Goal: Task Accomplishment & Management: Complete application form

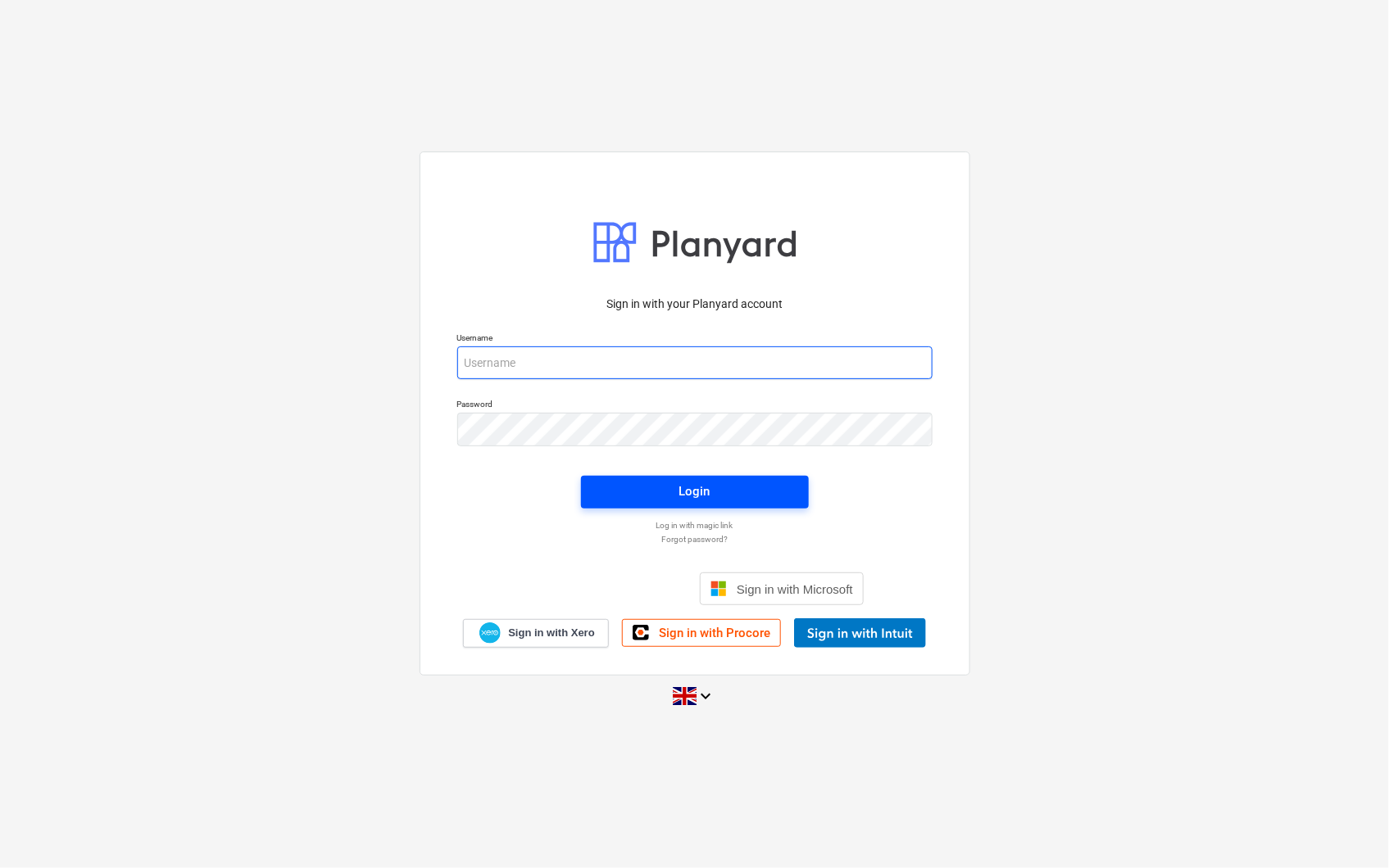
type input "[PERSON_NAME][EMAIL_ADDRESS][PERSON_NAME][DOMAIN_NAME]"
click at [747, 498] on span "Login" at bounding box center [695, 491] width 188 height 22
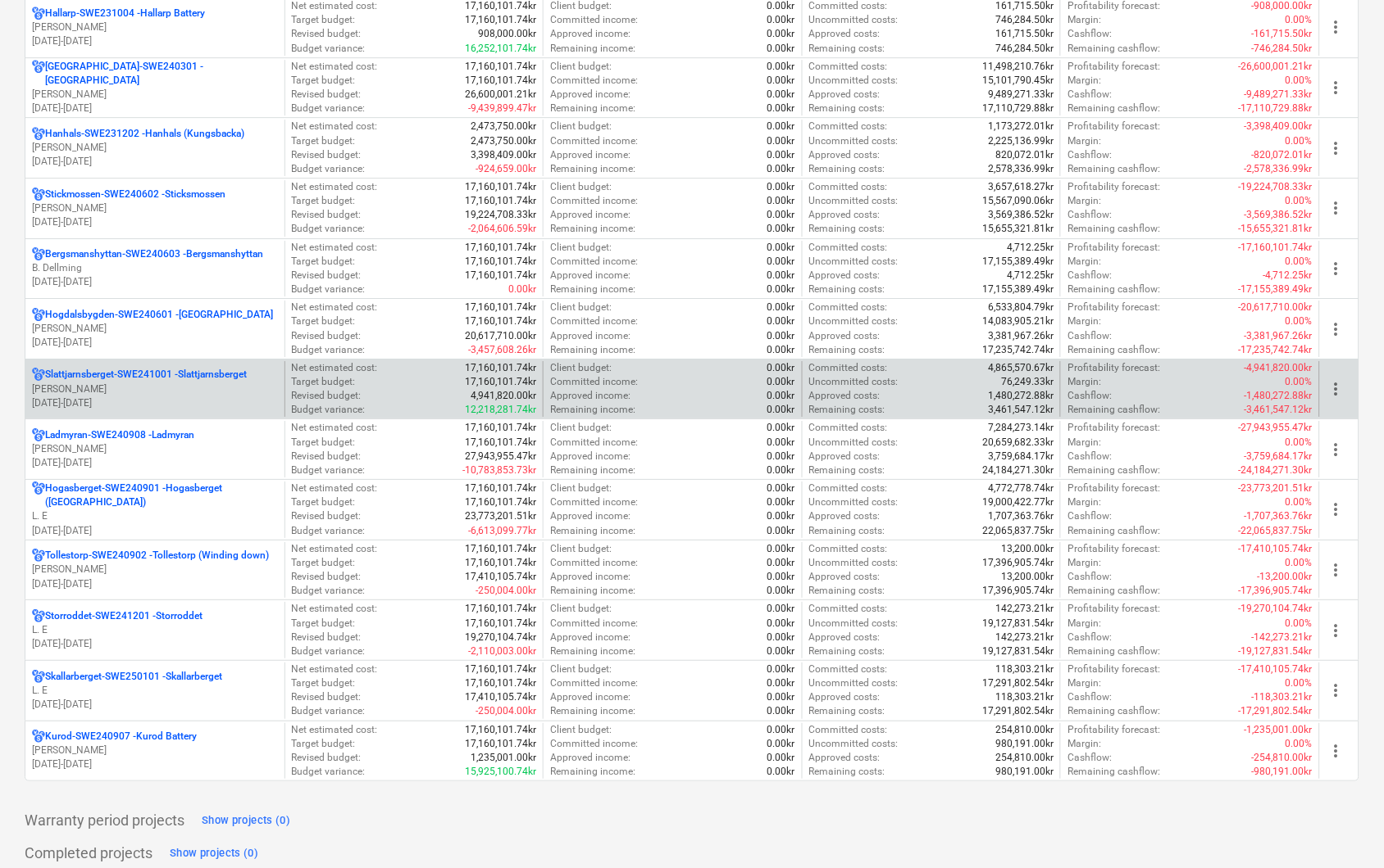
scroll to position [1281, 0]
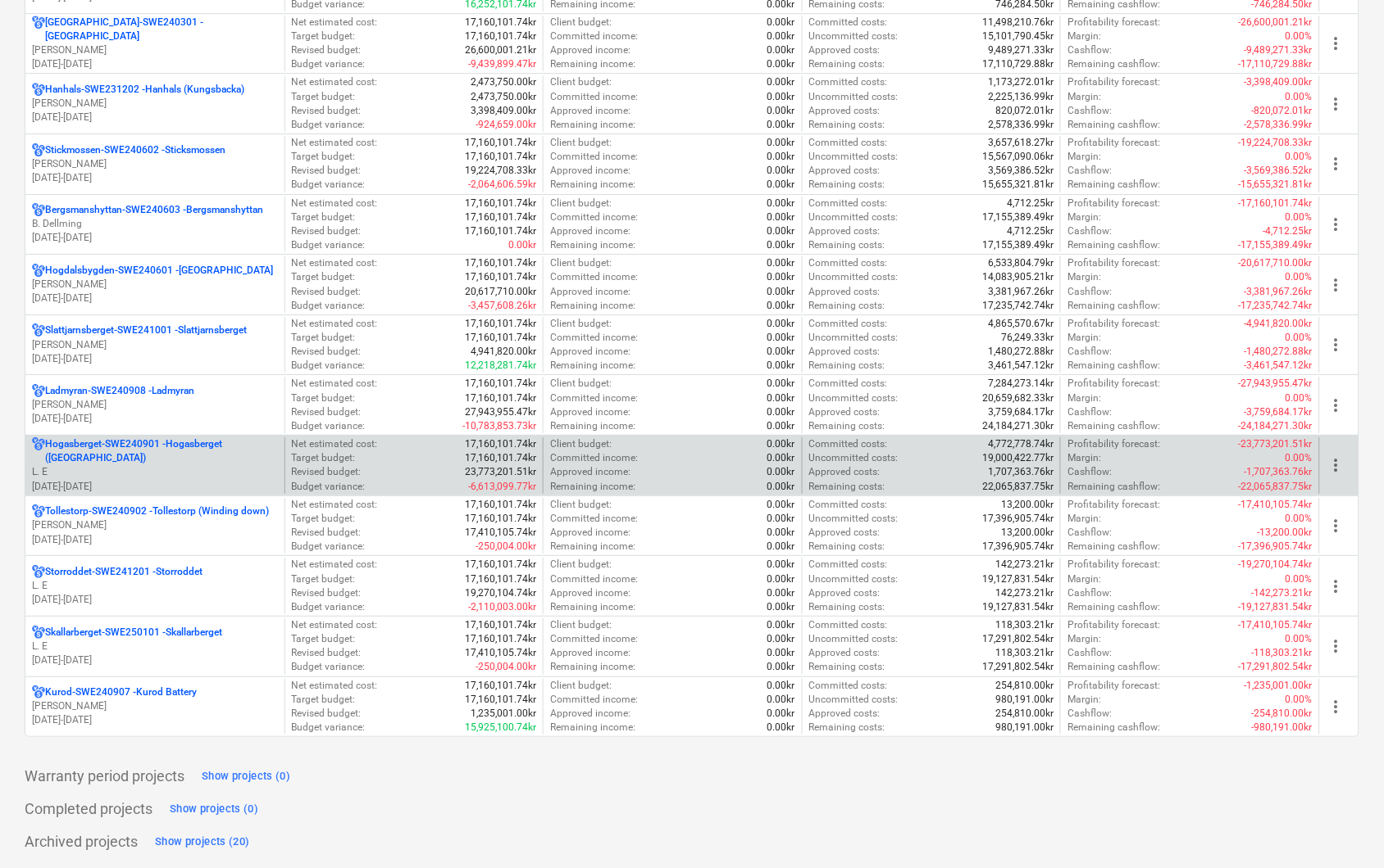
click at [214, 472] on p "L. E" at bounding box center [154, 472] width 246 height 14
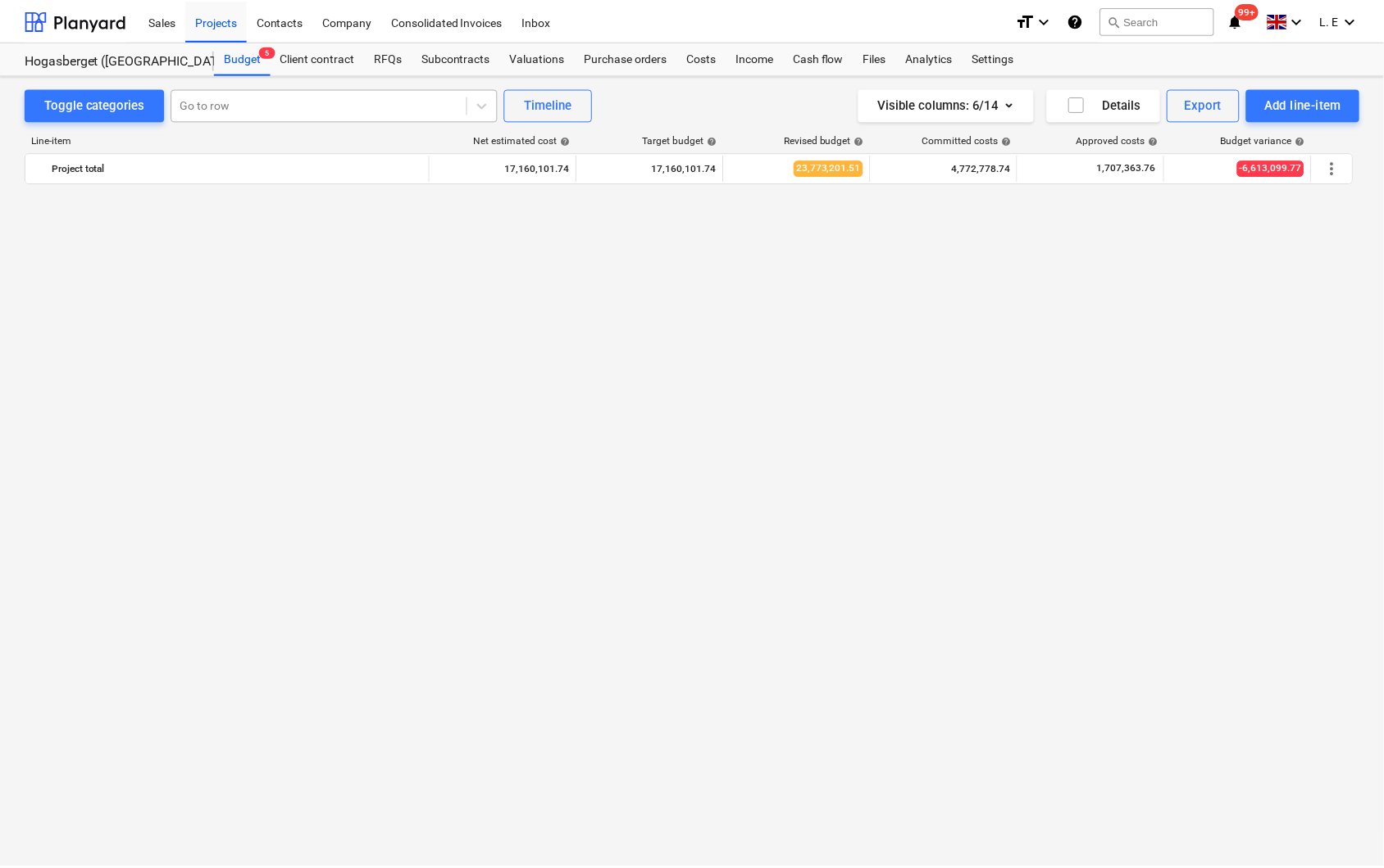
scroll to position [2171, 0]
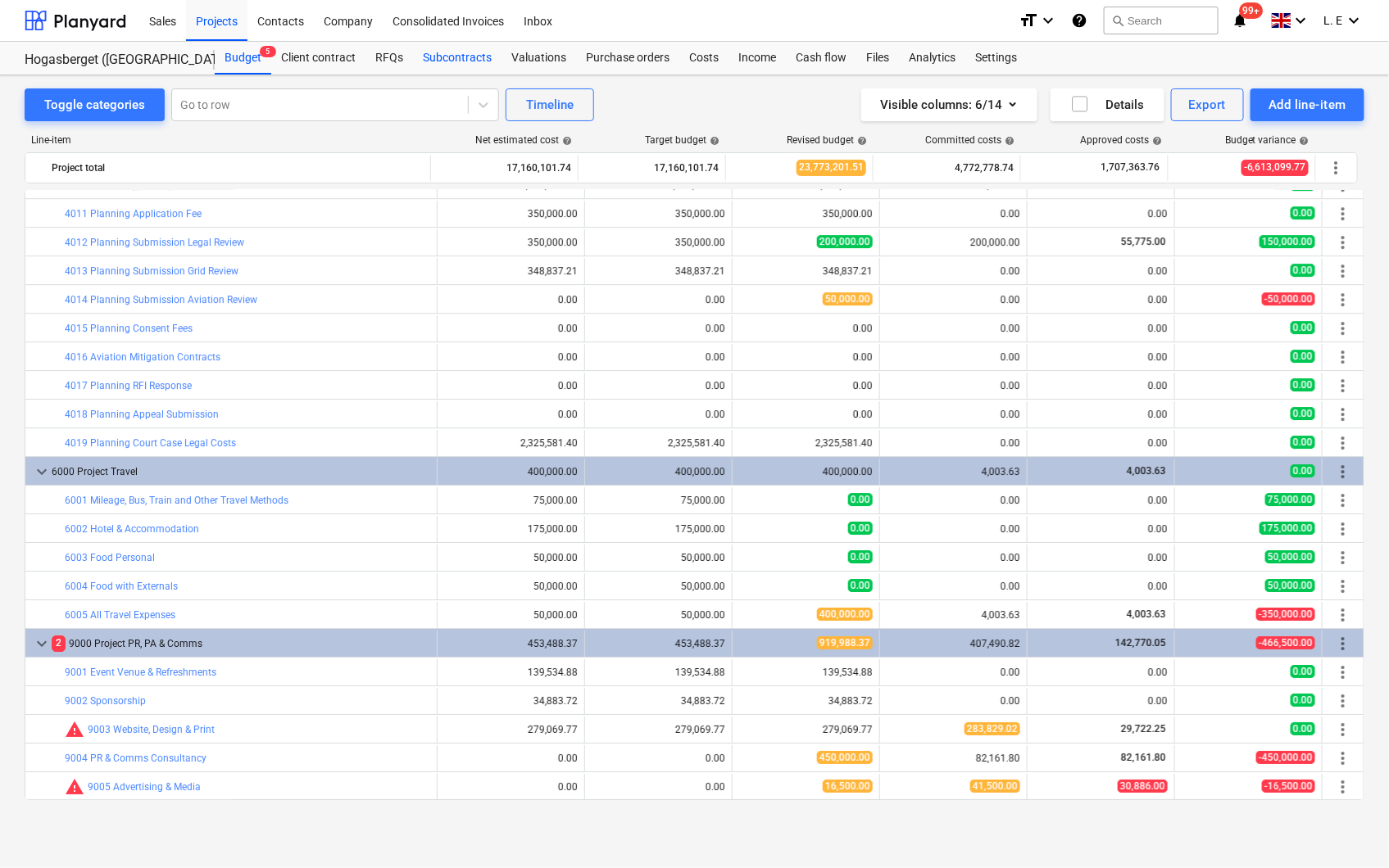
click at [455, 62] on div "Subcontracts" at bounding box center [457, 57] width 88 height 33
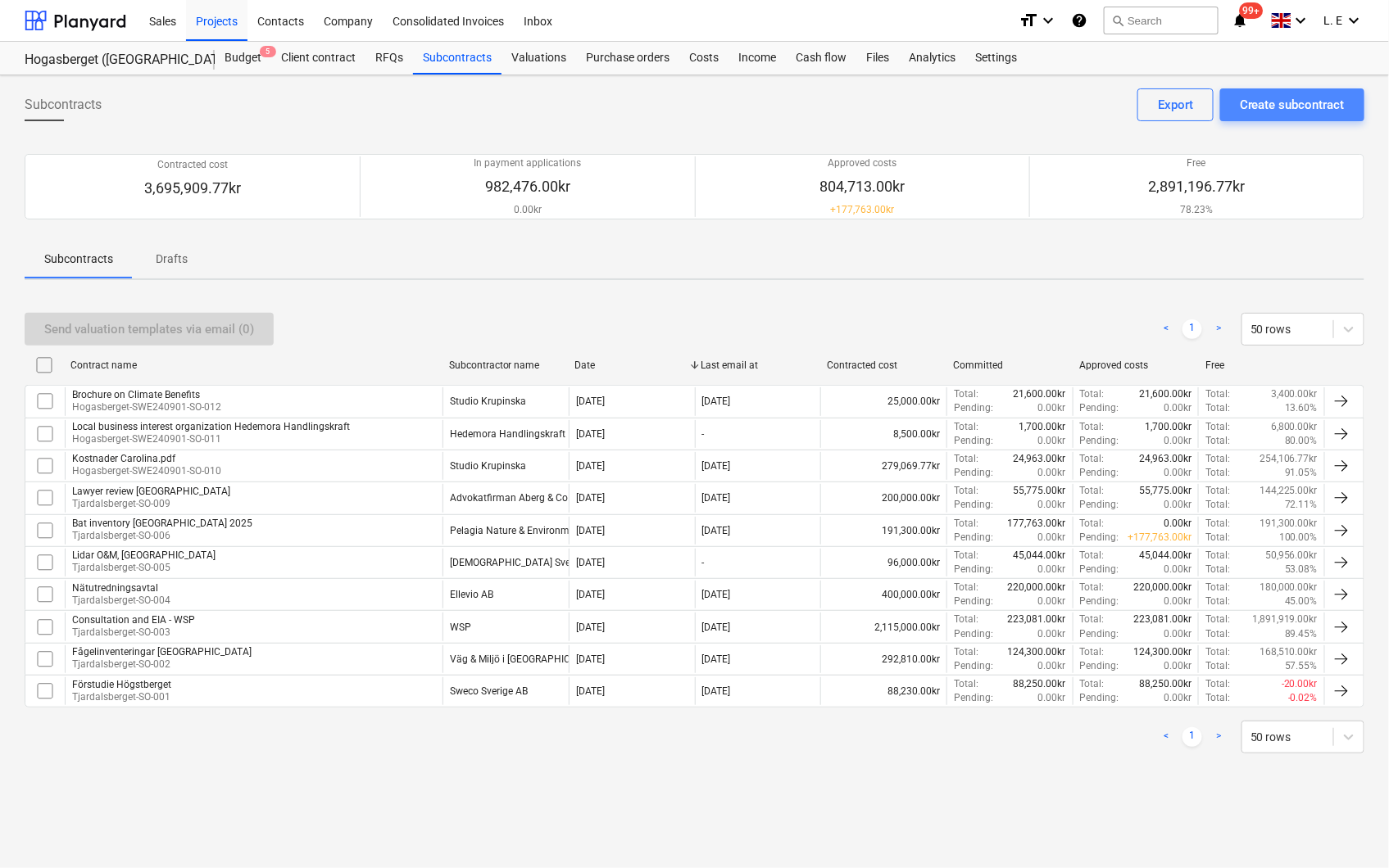
click at [1295, 103] on div "Create subcontract" at bounding box center [1292, 104] width 105 height 22
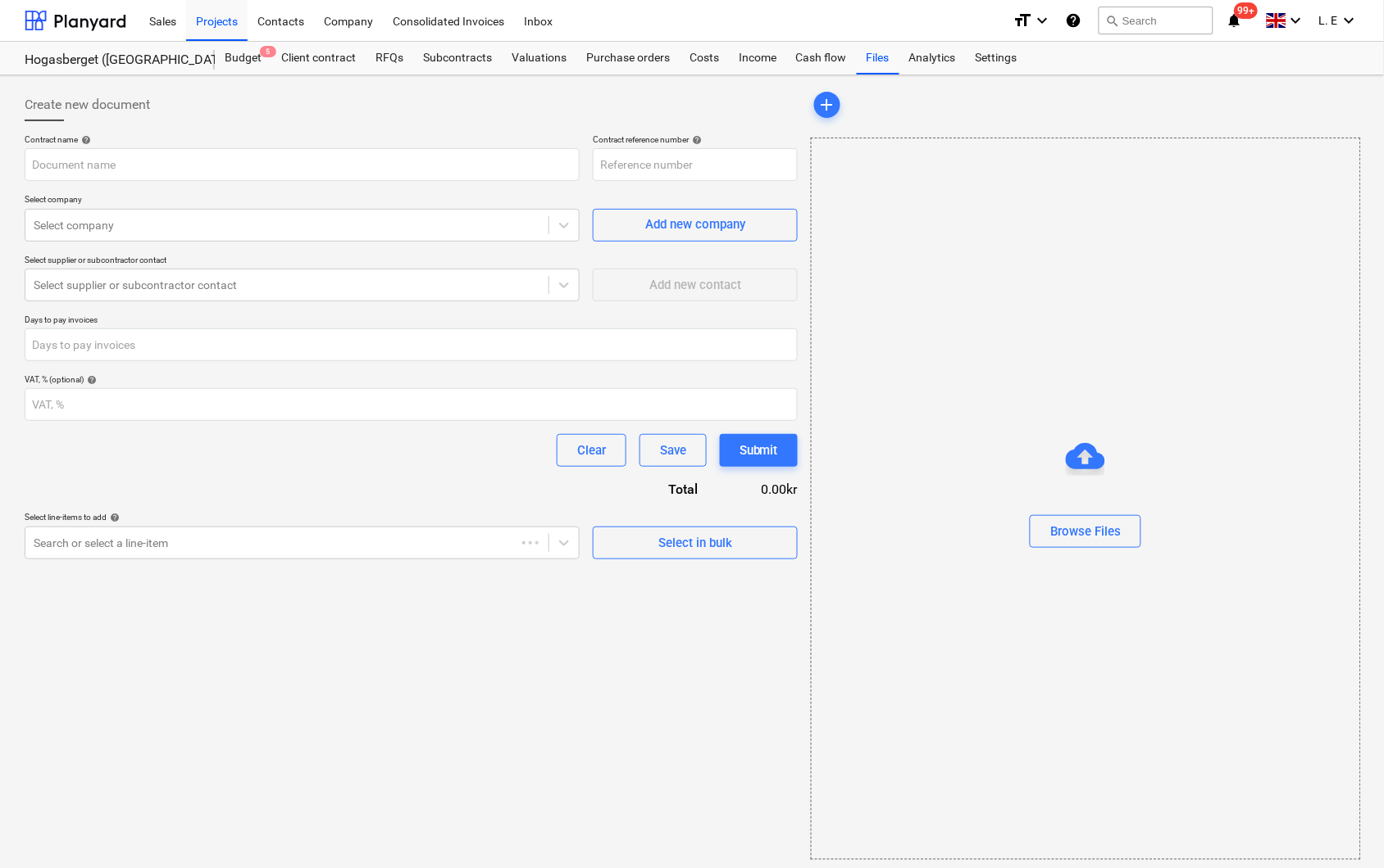
type input "[GEOGRAPHIC_DATA]-SWE240901-SO-013"
click at [403, 168] on input "text" at bounding box center [302, 165] width 555 height 33
click at [183, 164] on input "text" at bounding box center [302, 165] width 555 height 33
type input "Eagle inventory 2026"
click at [153, 221] on div at bounding box center [287, 225] width 506 height 16
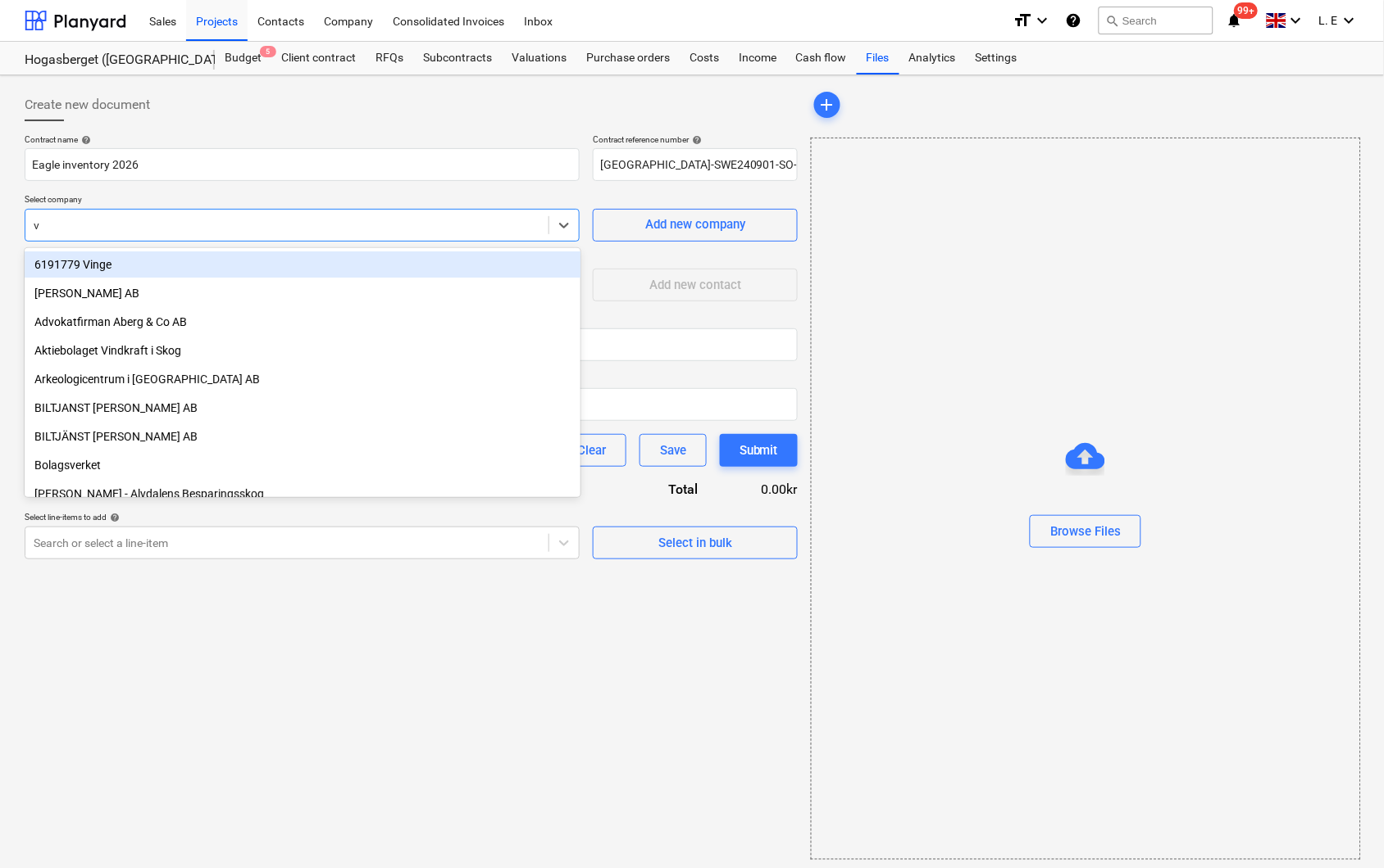
type input "vä"
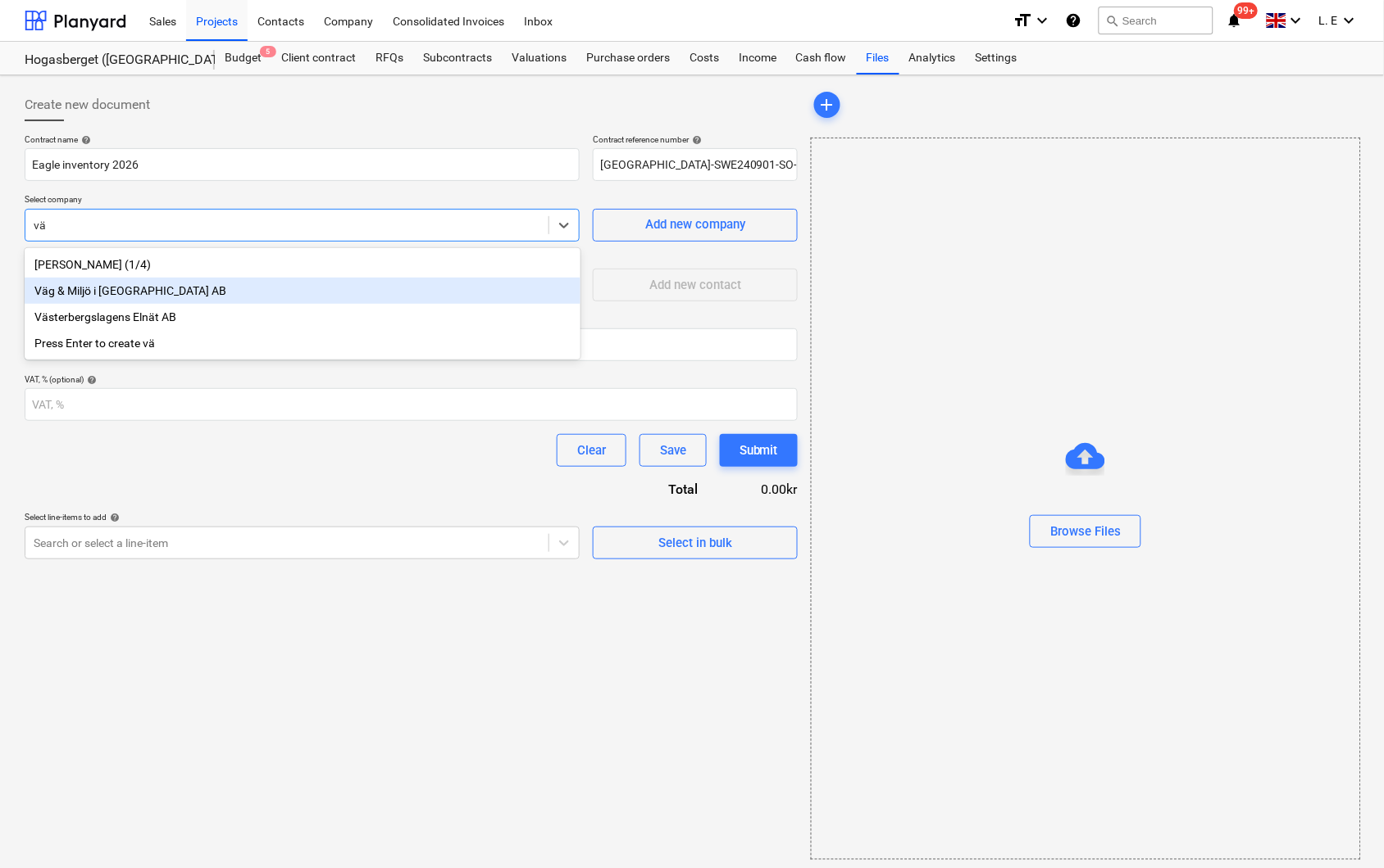
click at [185, 291] on div "Väg & Miljö i [GEOGRAPHIC_DATA] AB" at bounding box center [302, 291] width 556 height 26
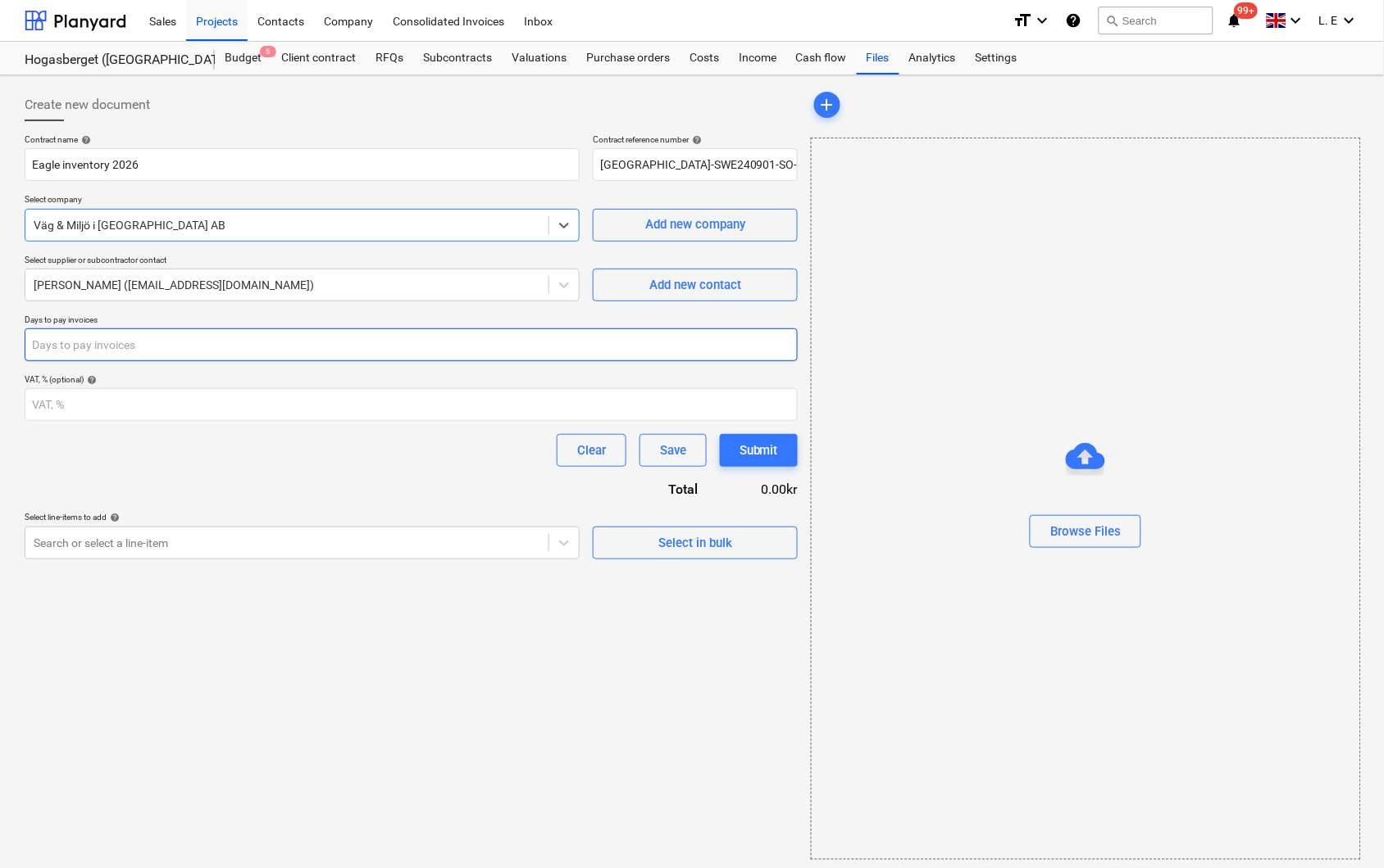
click at [258, 339] on input "number" at bounding box center [411, 344] width 773 height 33
type input "30"
click at [564, 552] on div at bounding box center [564, 543] width 29 height 29
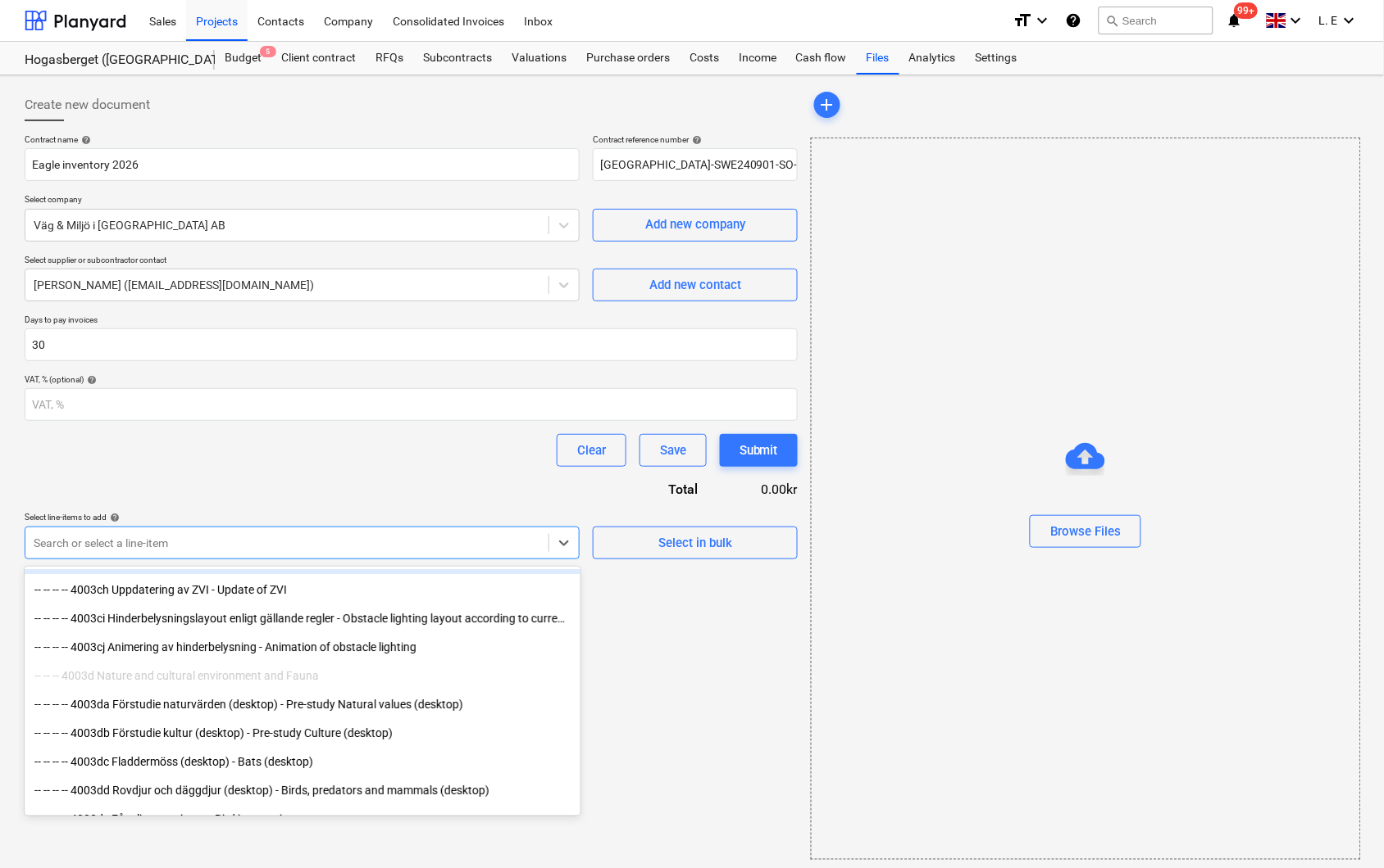
scroll to position [1547, 0]
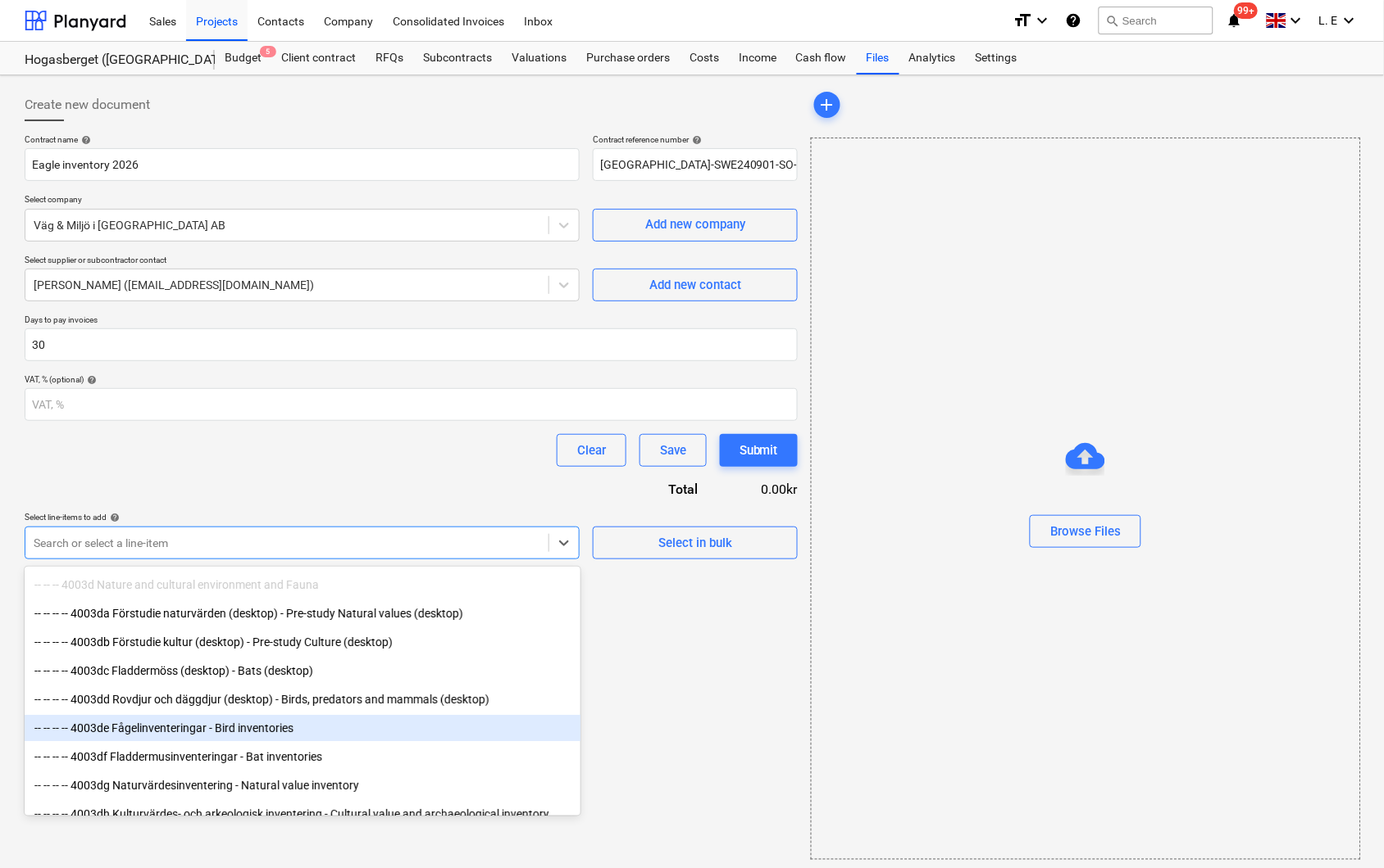
click at [259, 727] on div "-- -- -- -- 4003de Fågelinventeringar - Bird inventories" at bounding box center [302, 729] width 556 height 26
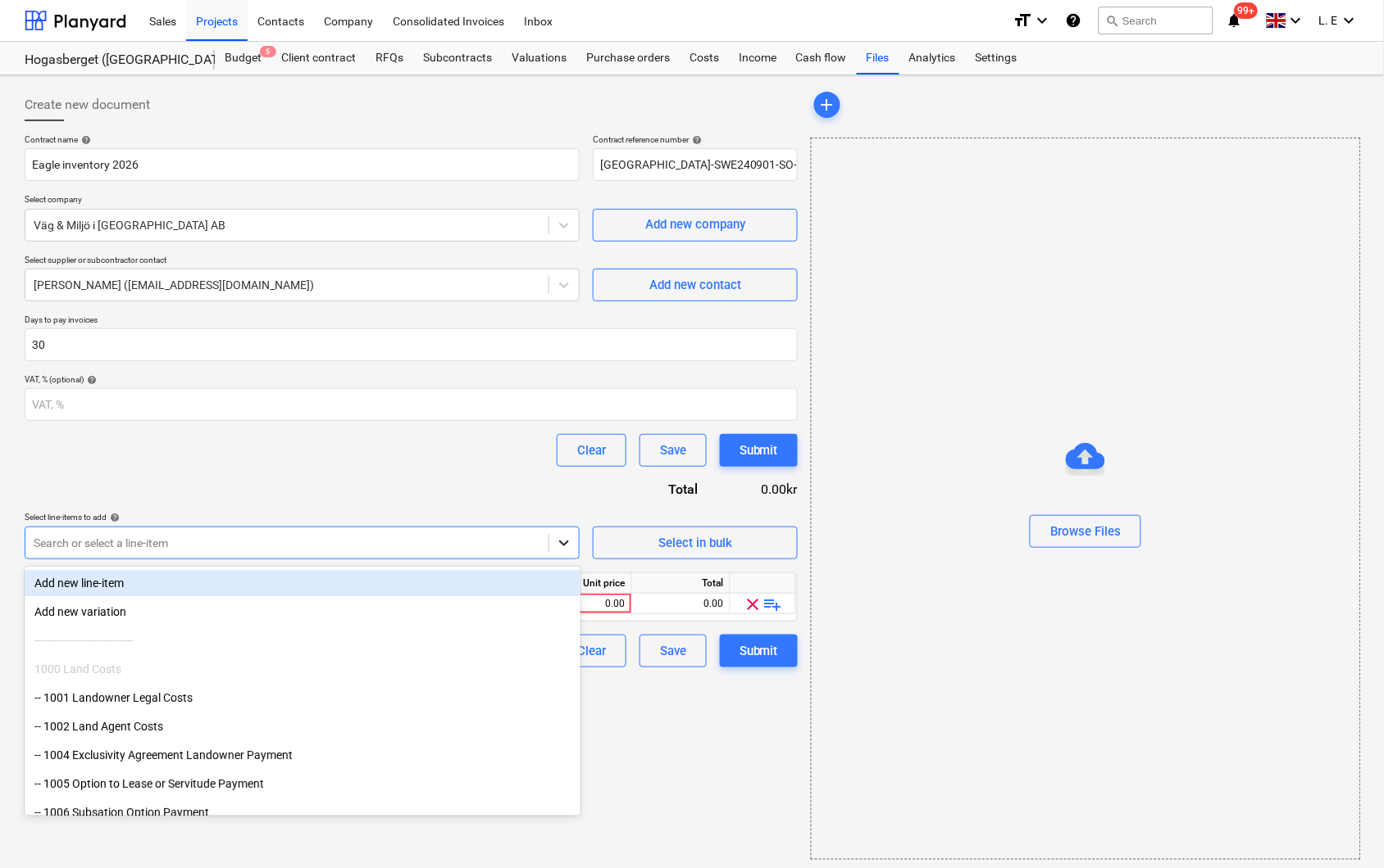
click at [569, 551] on icon at bounding box center [564, 543] width 16 height 16
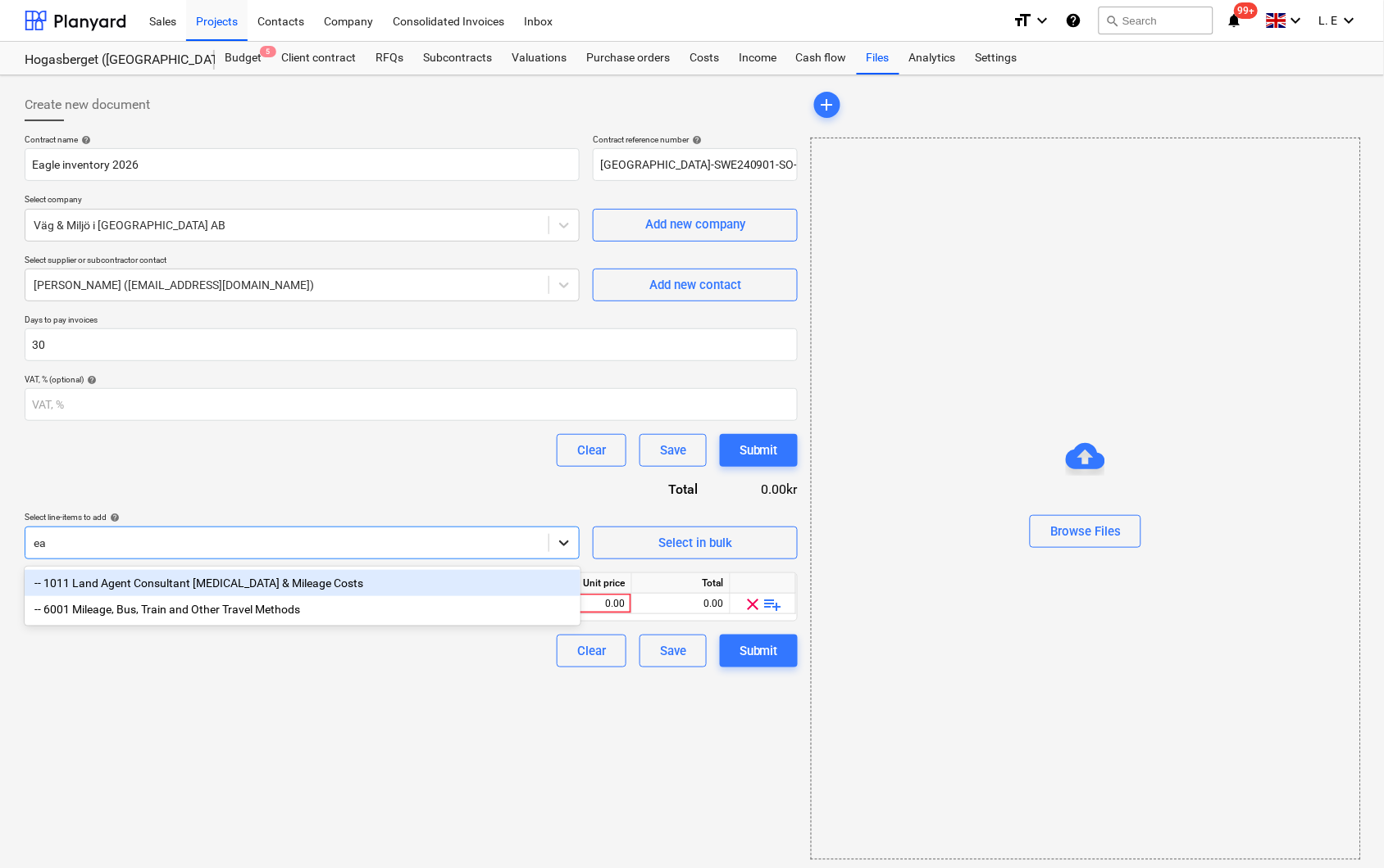
type input "e"
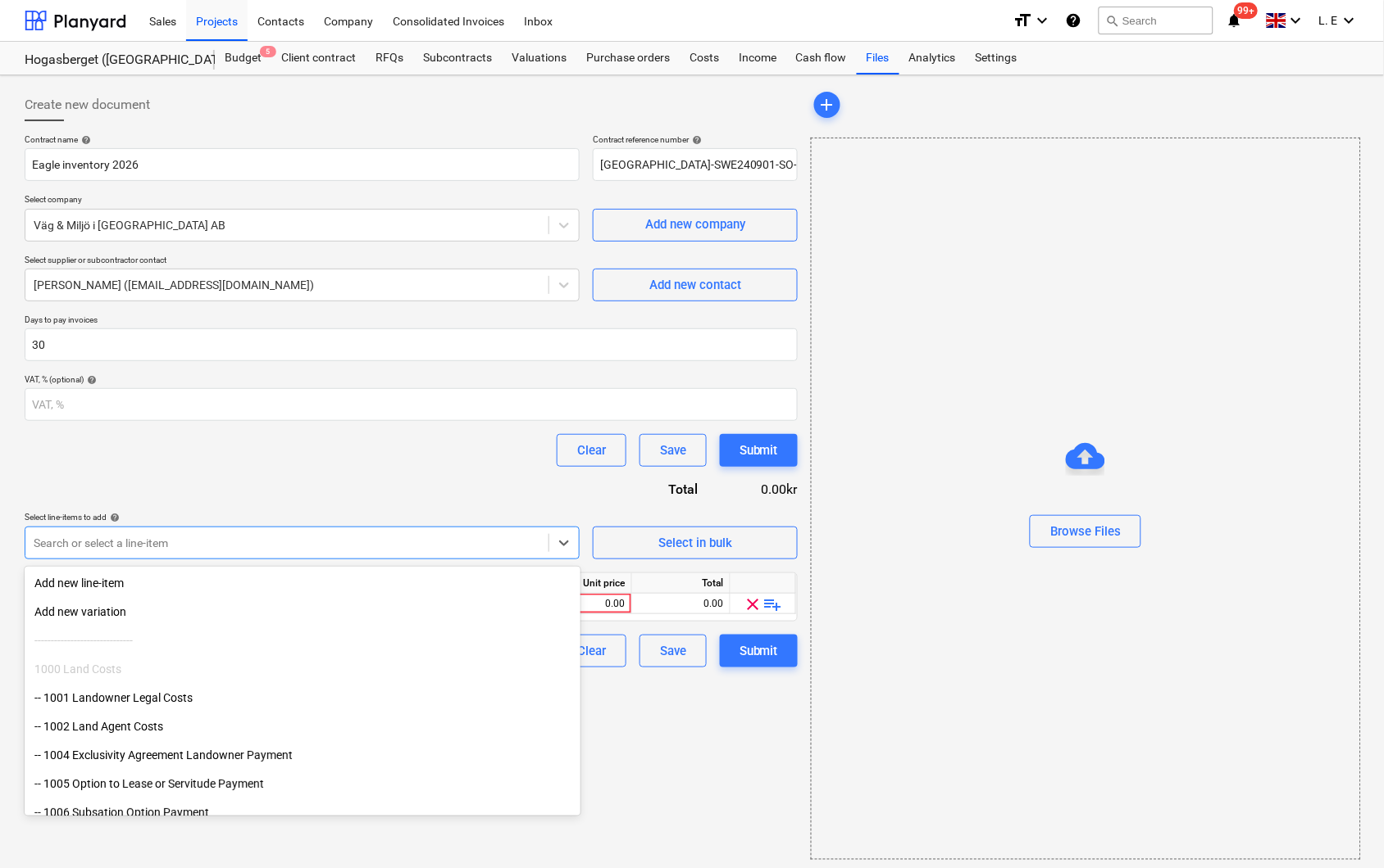
click at [527, 478] on div "Contract name help Eagle inventory 2026 Contract reference number help Hogasber…" at bounding box center [411, 401] width 773 height 533
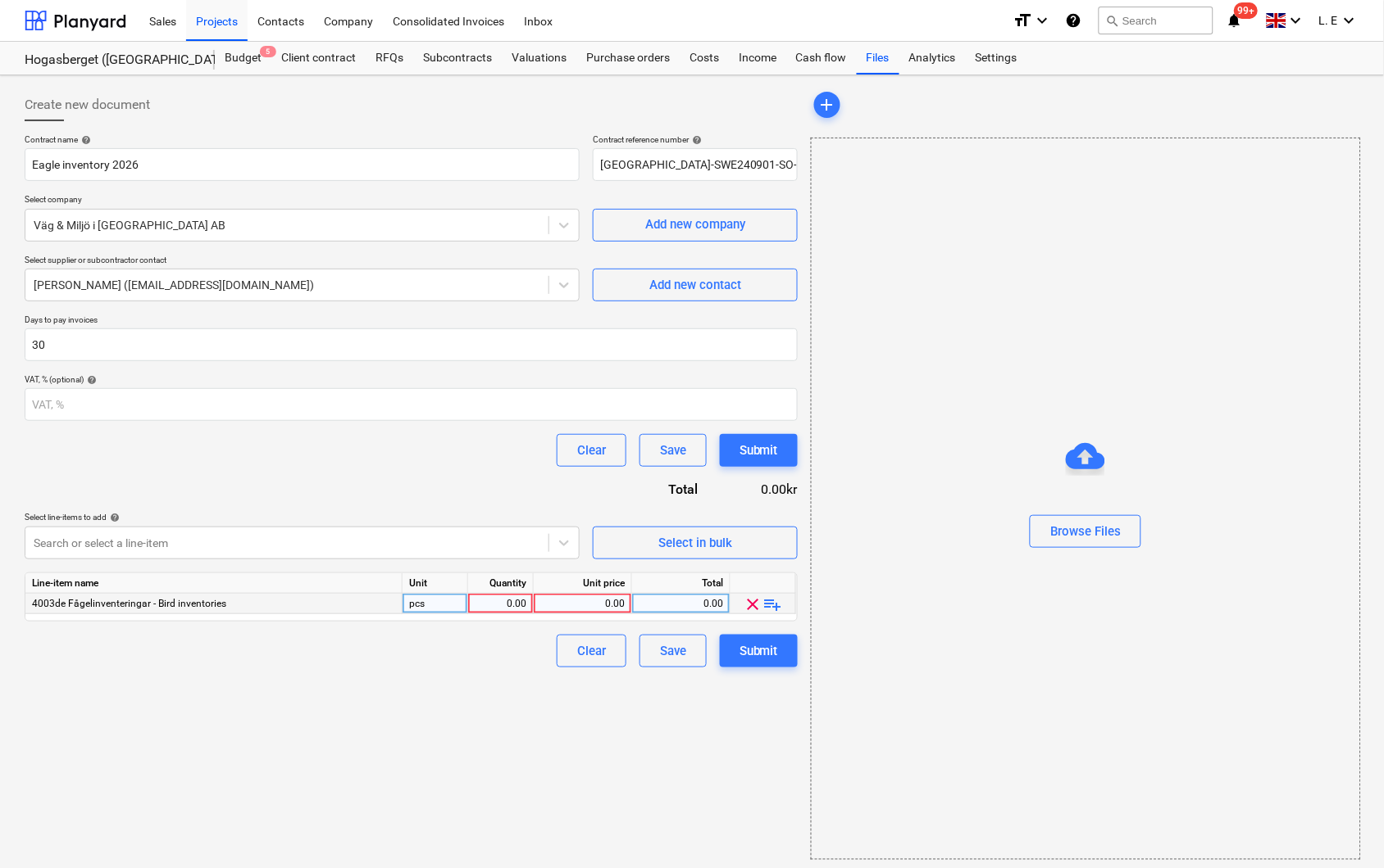
click at [517, 603] on div "0.00" at bounding box center [500, 605] width 52 height 21
type input "1"
click at [549, 604] on div "0.00" at bounding box center [582, 605] width 85 height 21
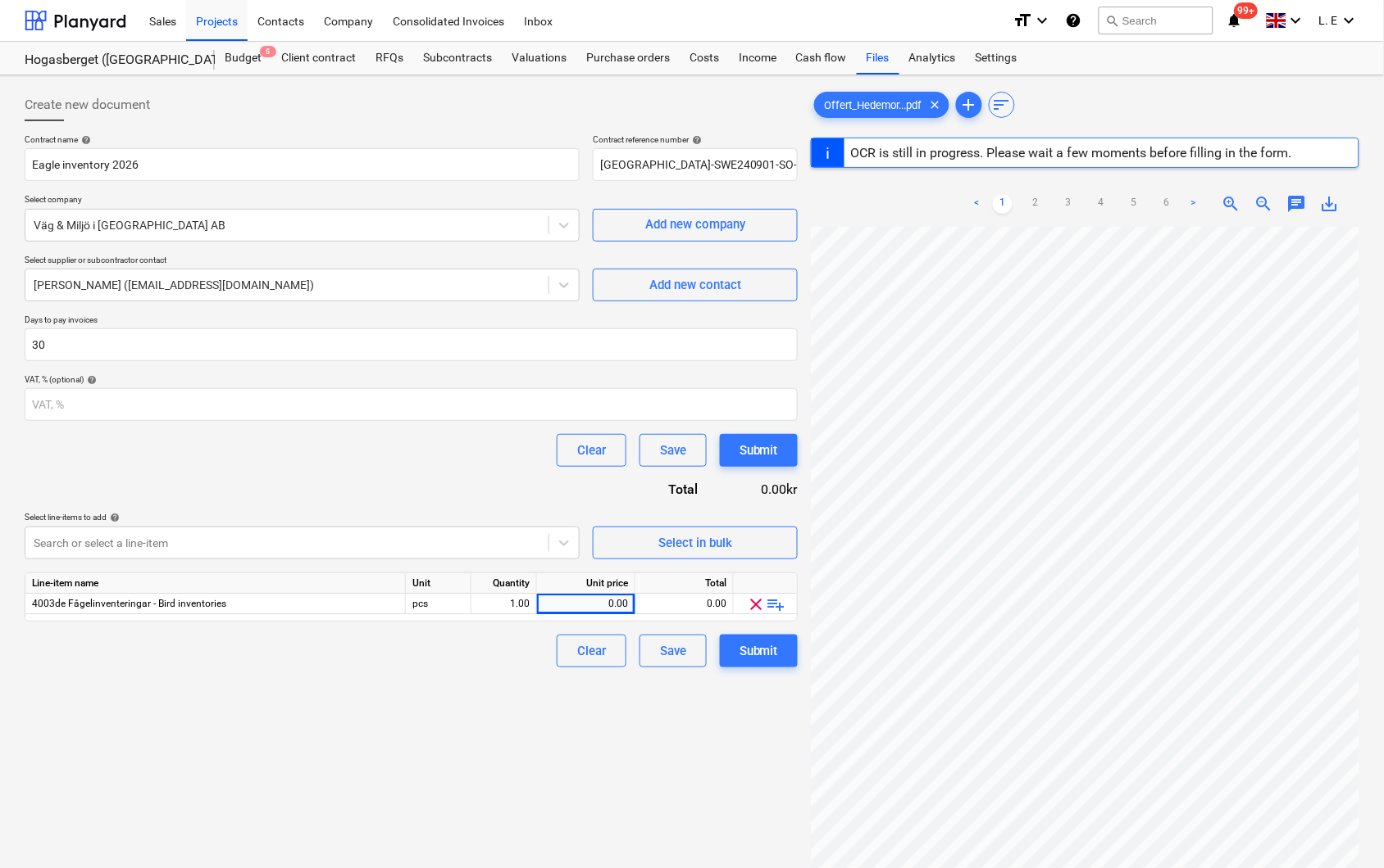
scroll to position [396, 0]
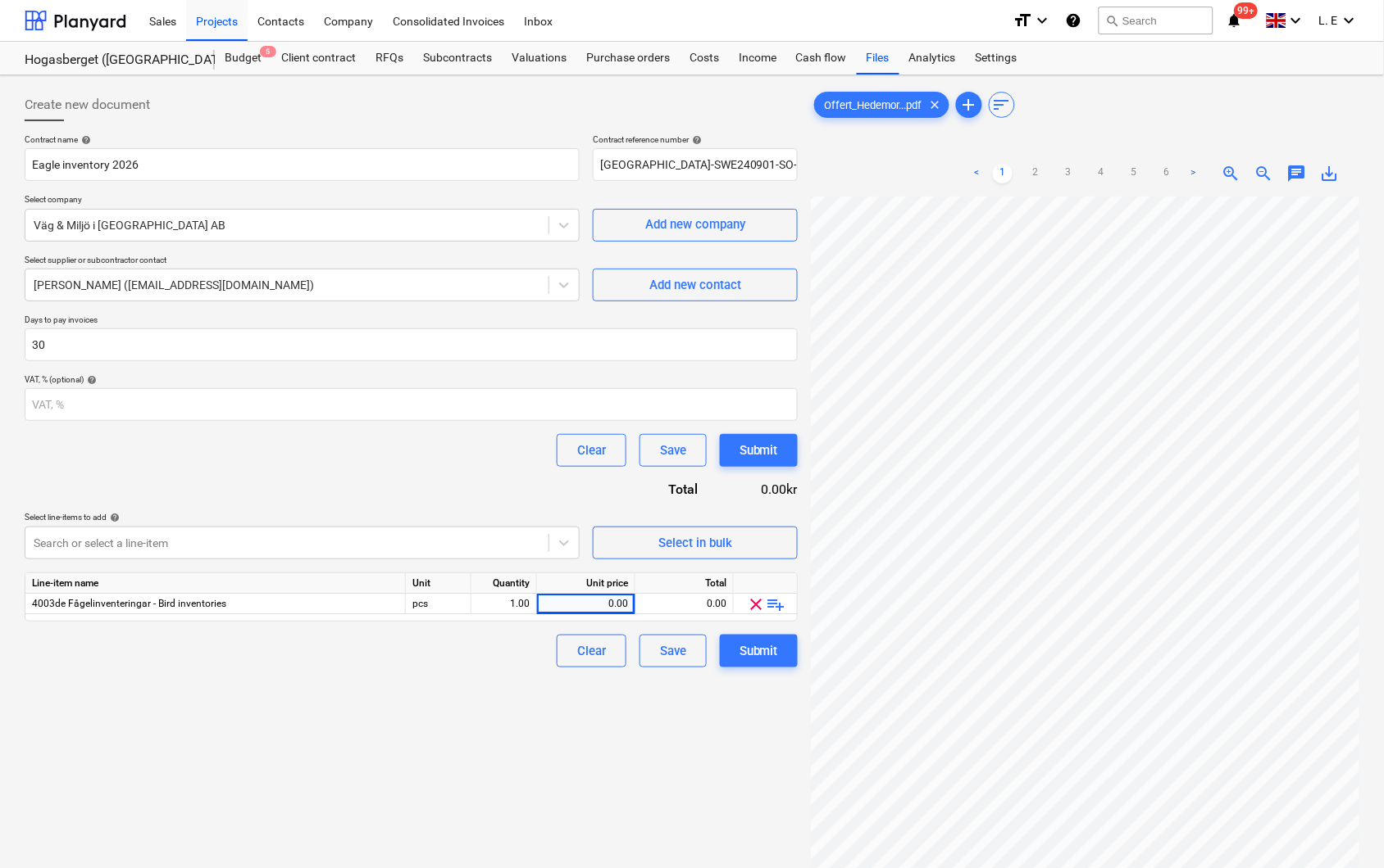
scroll to position [135, 0]
click at [1033, 168] on link "2" at bounding box center [1035, 173] width 20 height 20
click at [1067, 166] on link "3" at bounding box center [1068, 173] width 20 height 20
click at [1103, 169] on link "4" at bounding box center [1101, 173] width 20 height 20
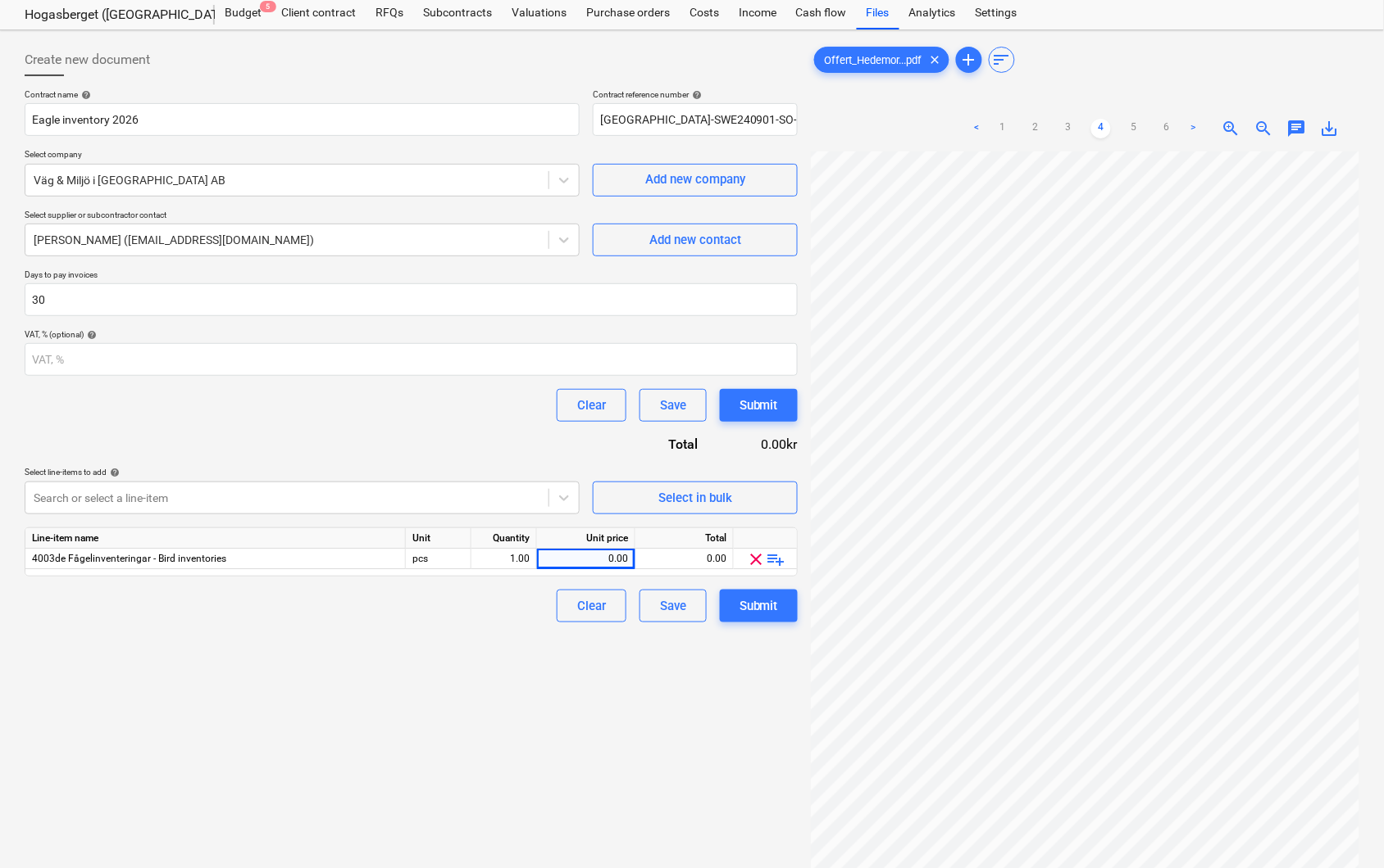
scroll to position [0, 0]
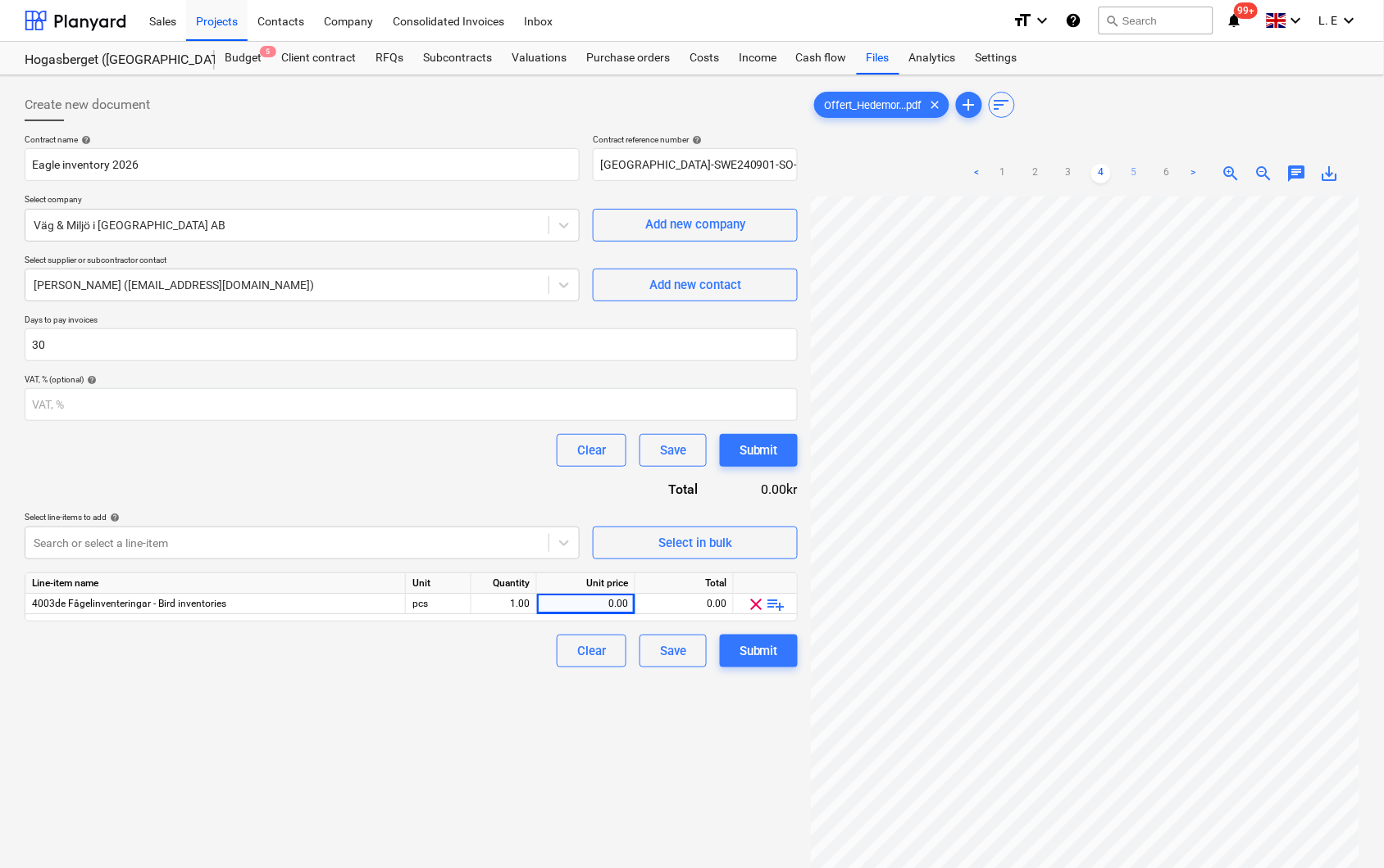
click at [1136, 168] on link "5" at bounding box center [1133, 173] width 20 height 20
click at [1069, 169] on link "3" at bounding box center [1068, 173] width 20 height 20
click at [1104, 170] on link "4" at bounding box center [1101, 173] width 20 height 20
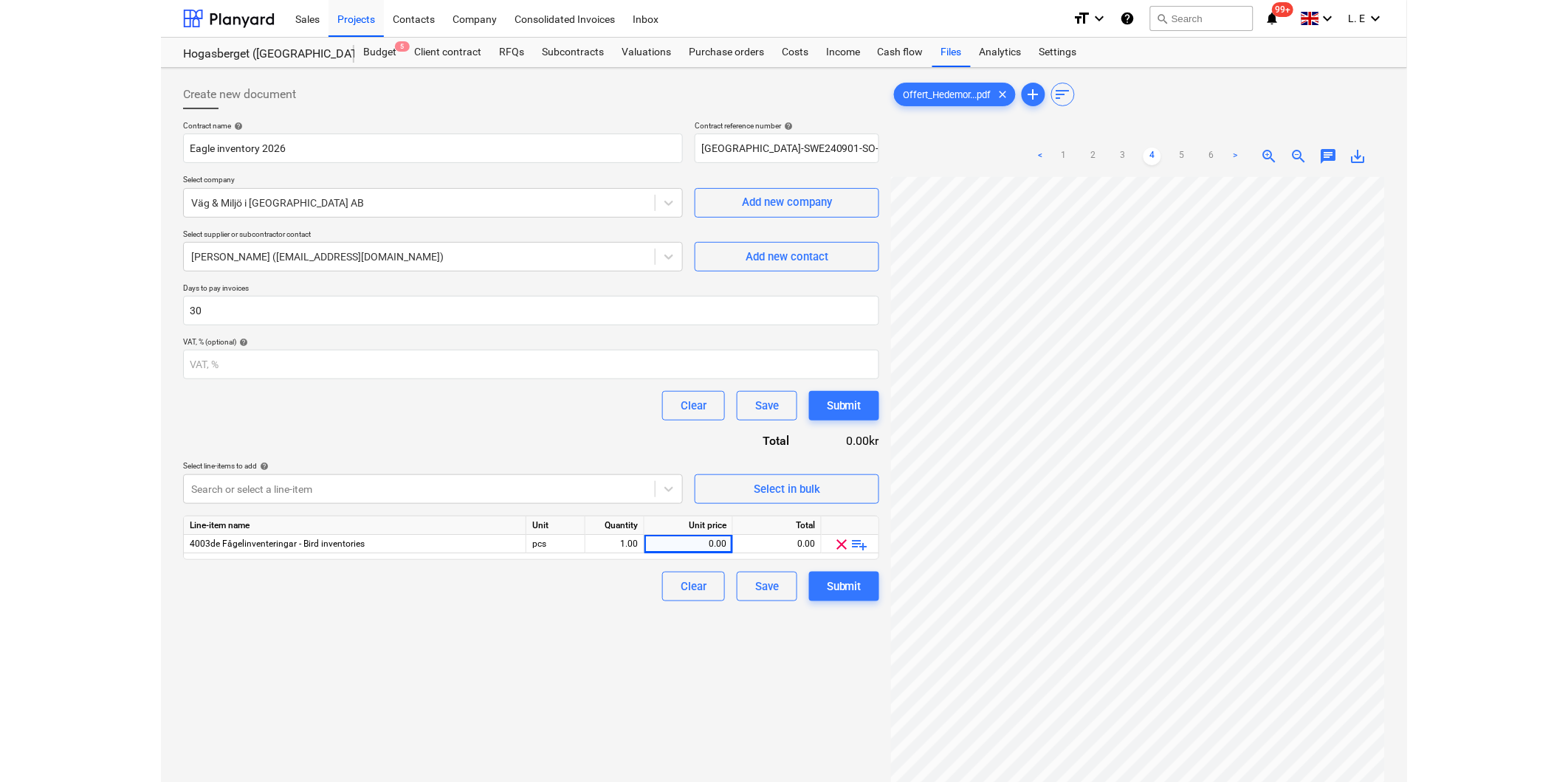
scroll to position [0, 0]
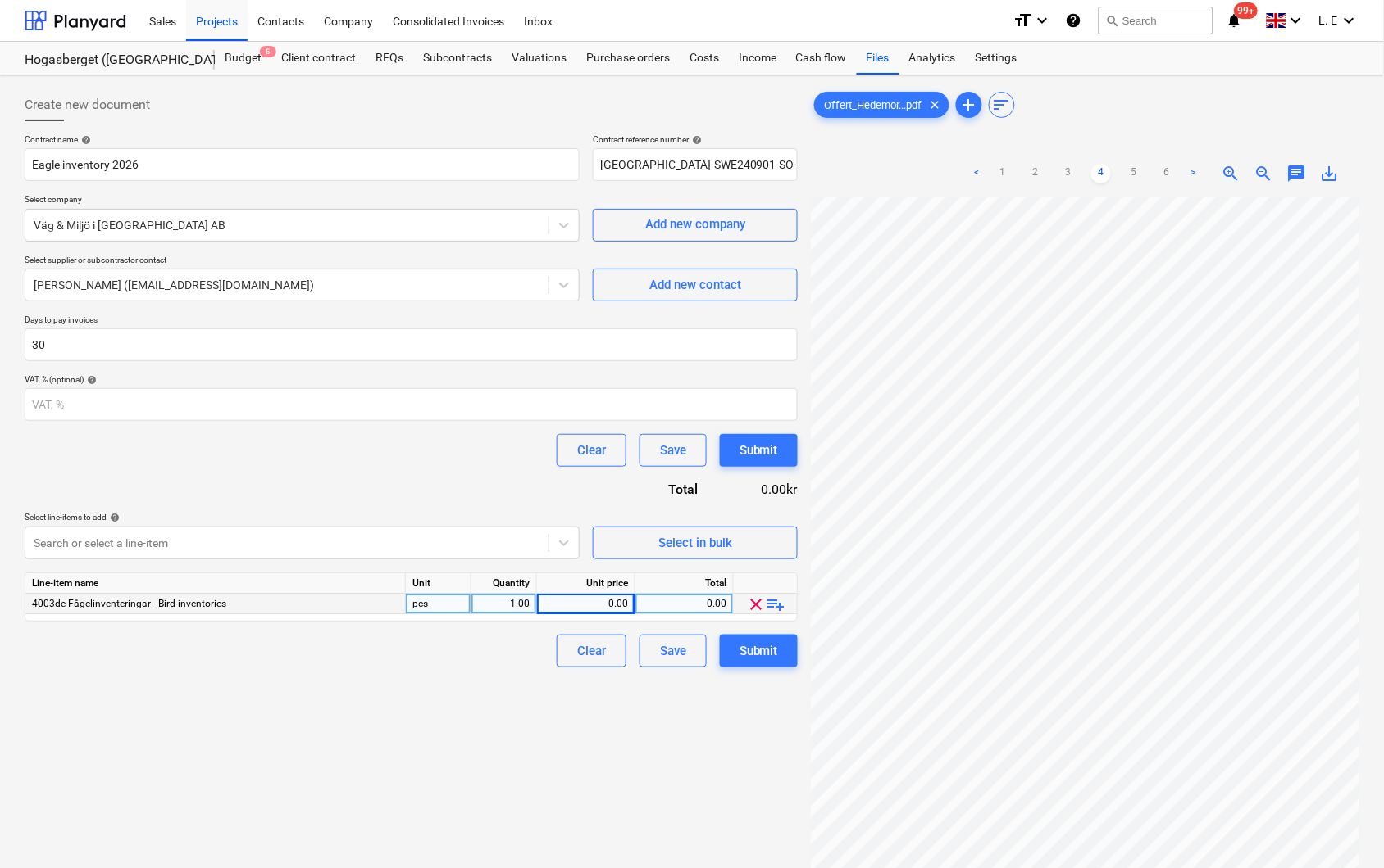
click at [601, 604] on div "0.00" at bounding box center [586, 605] width 85 height 21
type input "88110"
click at [681, 611] on div "0.00" at bounding box center [684, 605] width 85 height 21
click at [733, 738] on div "Create new document Contract name help Eagle inventory 2026 Contract reference …" at bounding box center [410, 554] width 786 height 944
click at [751, 656] on div "Submit" at bounding box center [758, 651] width 39 height 22
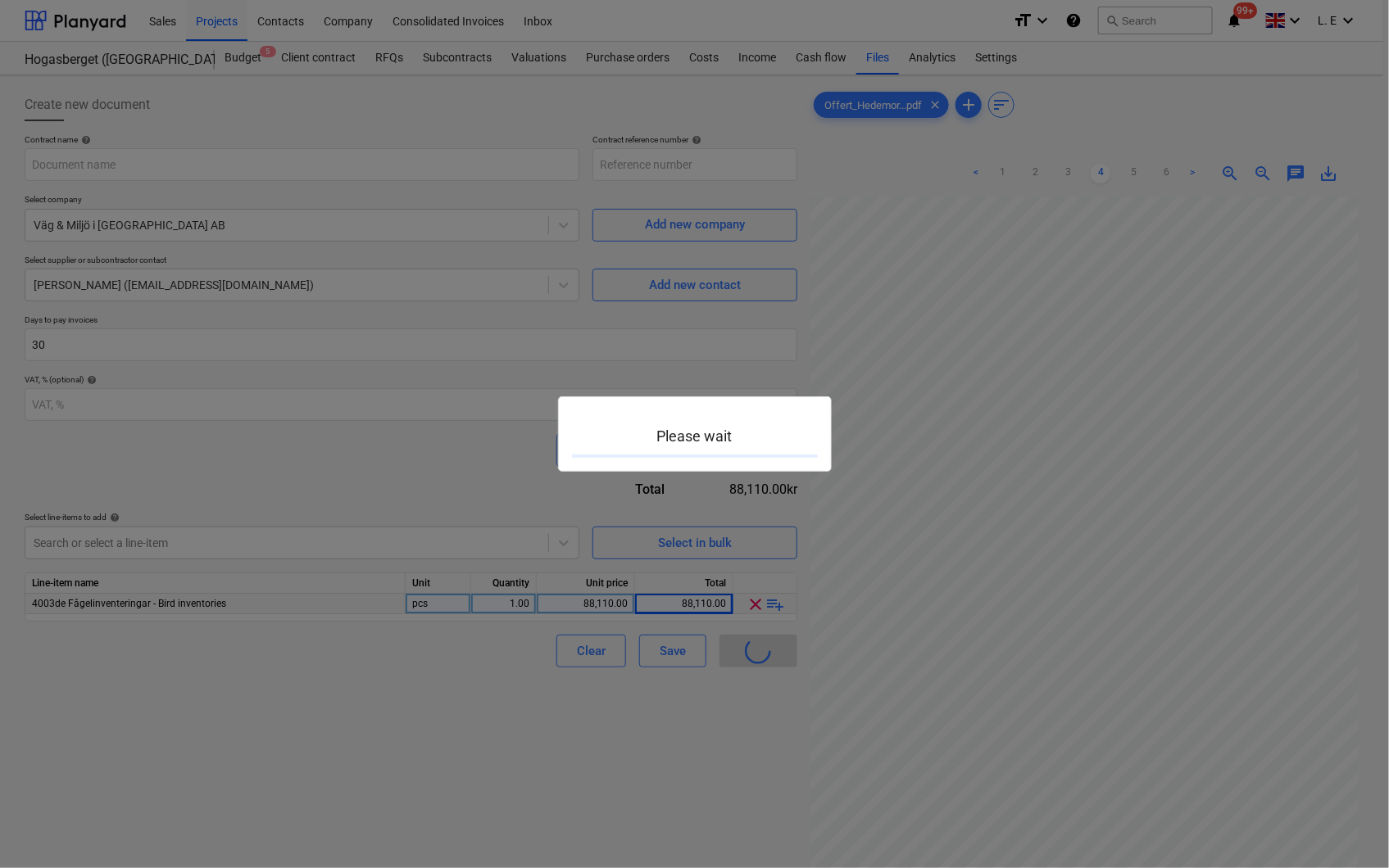
type input "[GEOGRAPHIC_DATA]-SWE240901-SO-013"
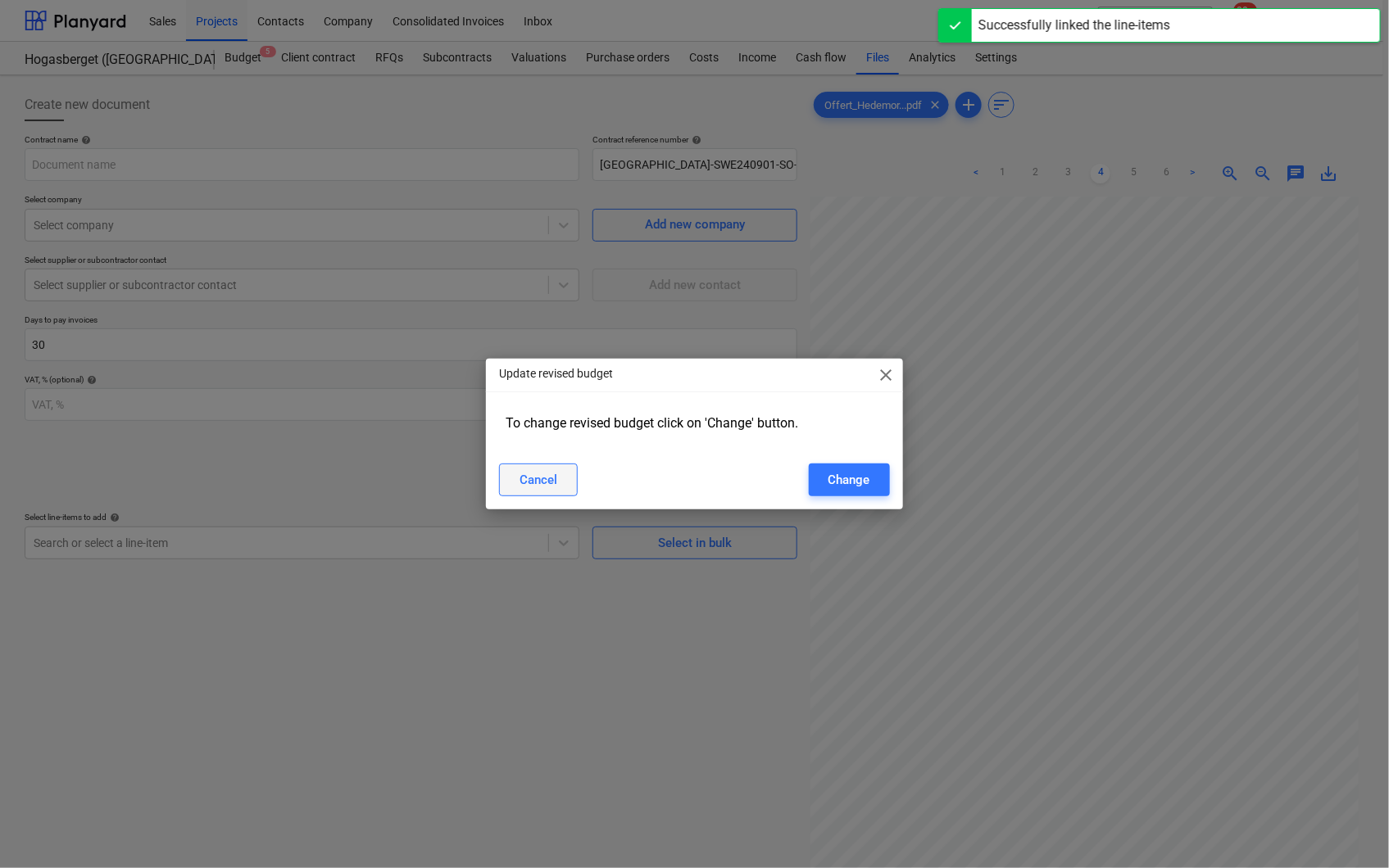
click at [534, 487] on div "Cancel" at bounding box center [538, 480] width 38 height 22
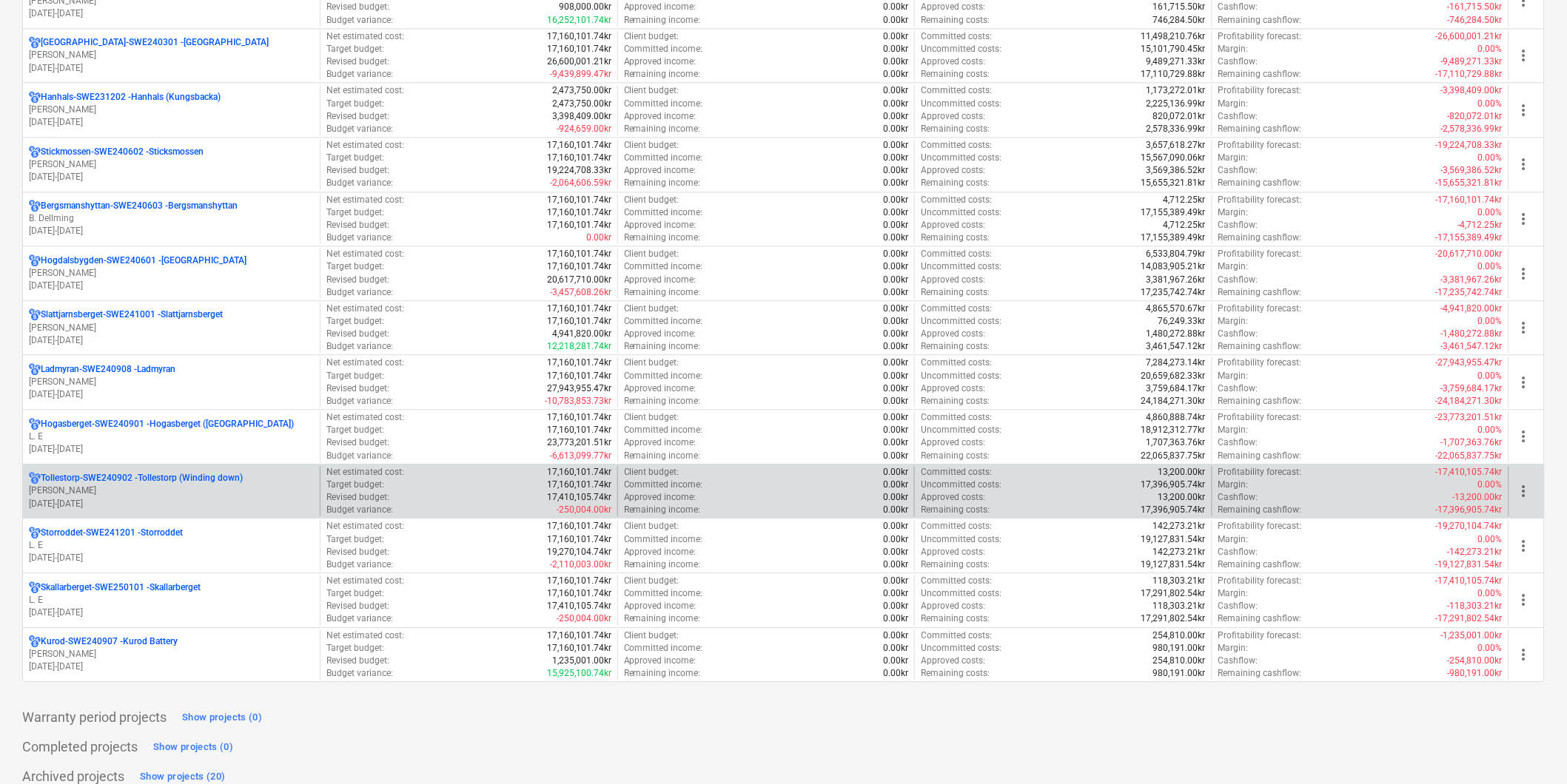
scroll to position [1151, 0]
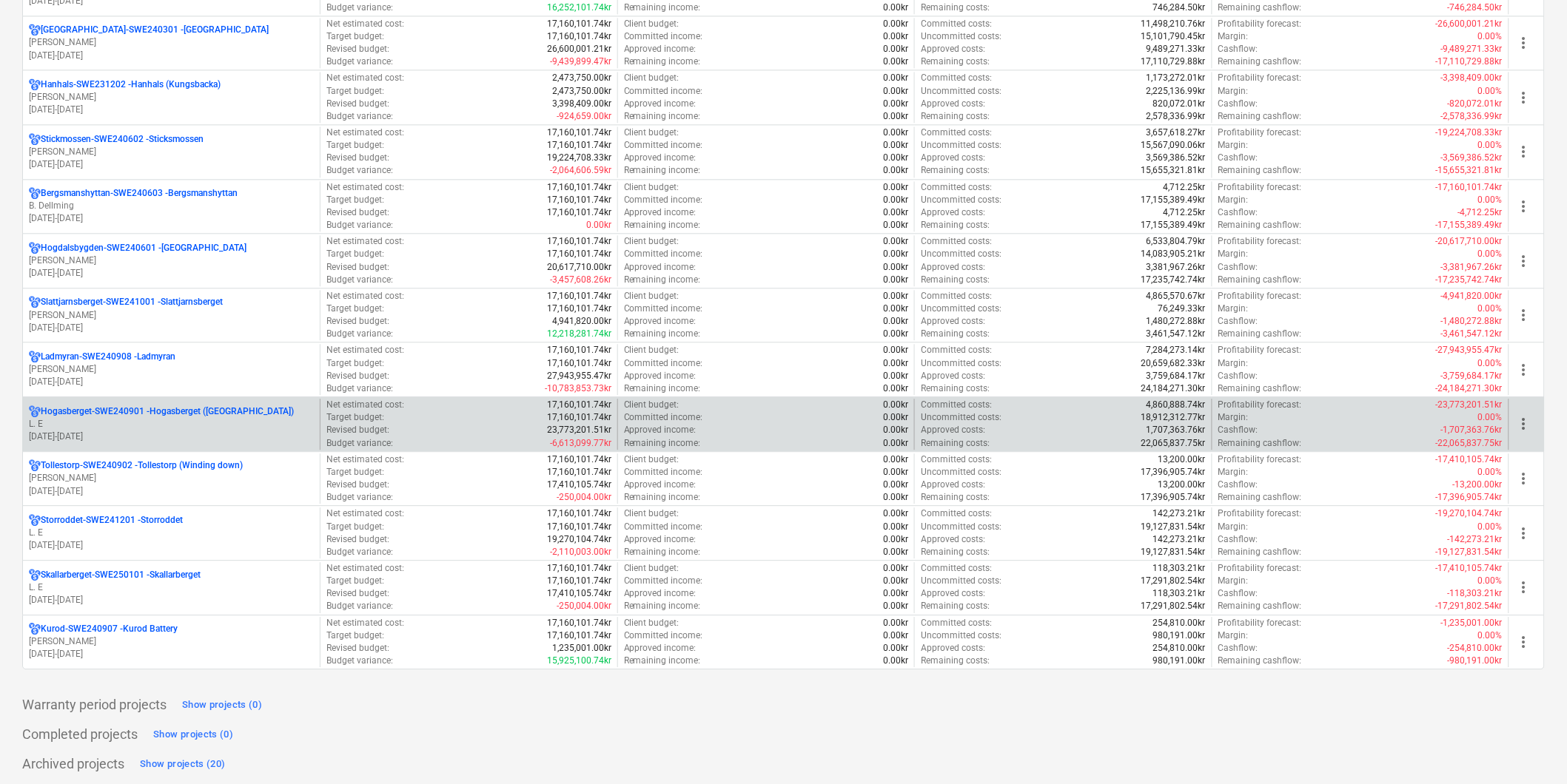
click at [171, 422] on p "L. E" at bounding box center [171, 424] width 285 height 13
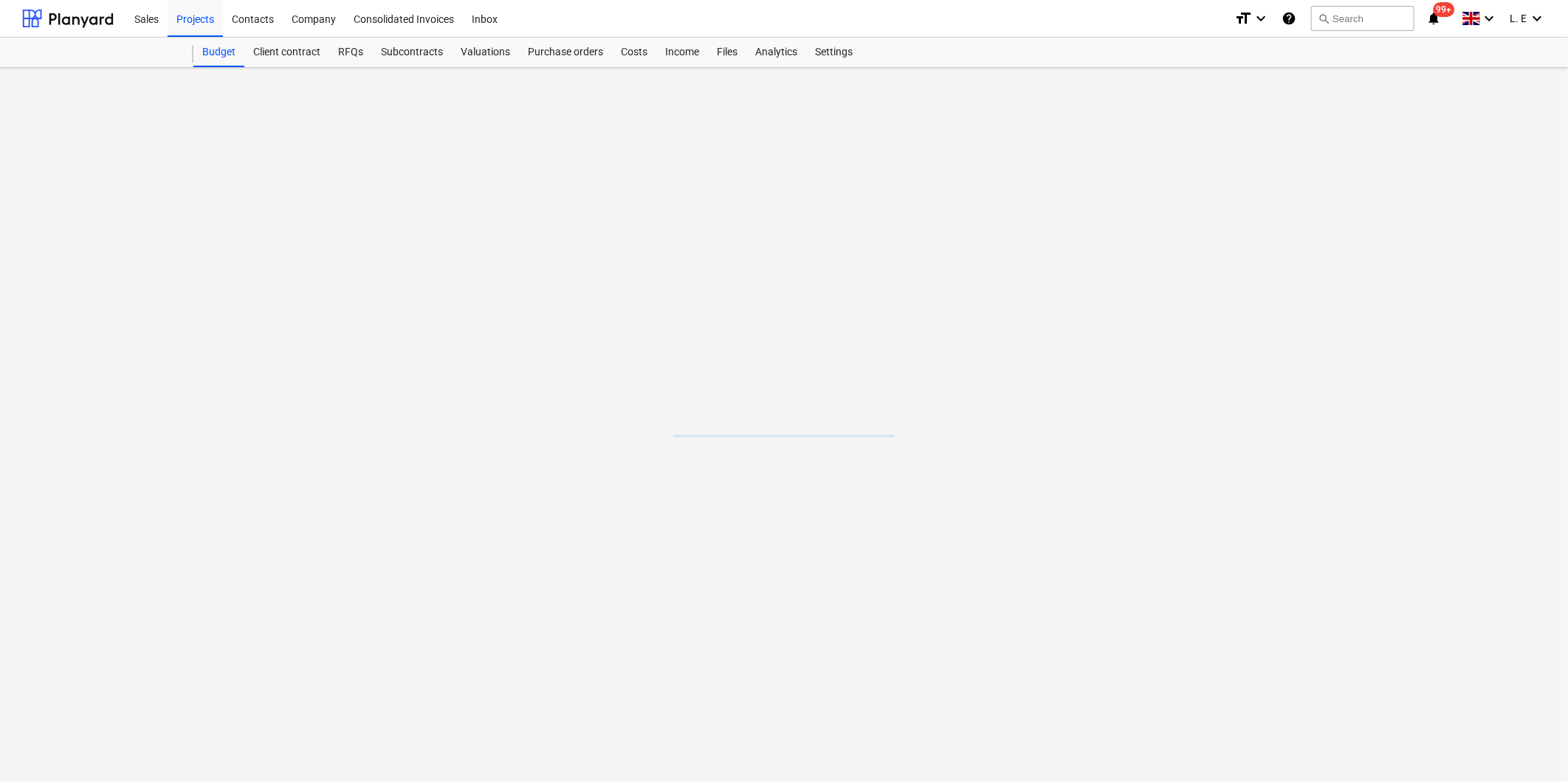
click at [170, 421] on main at bounding box center [784, 424] width 1568 height 714
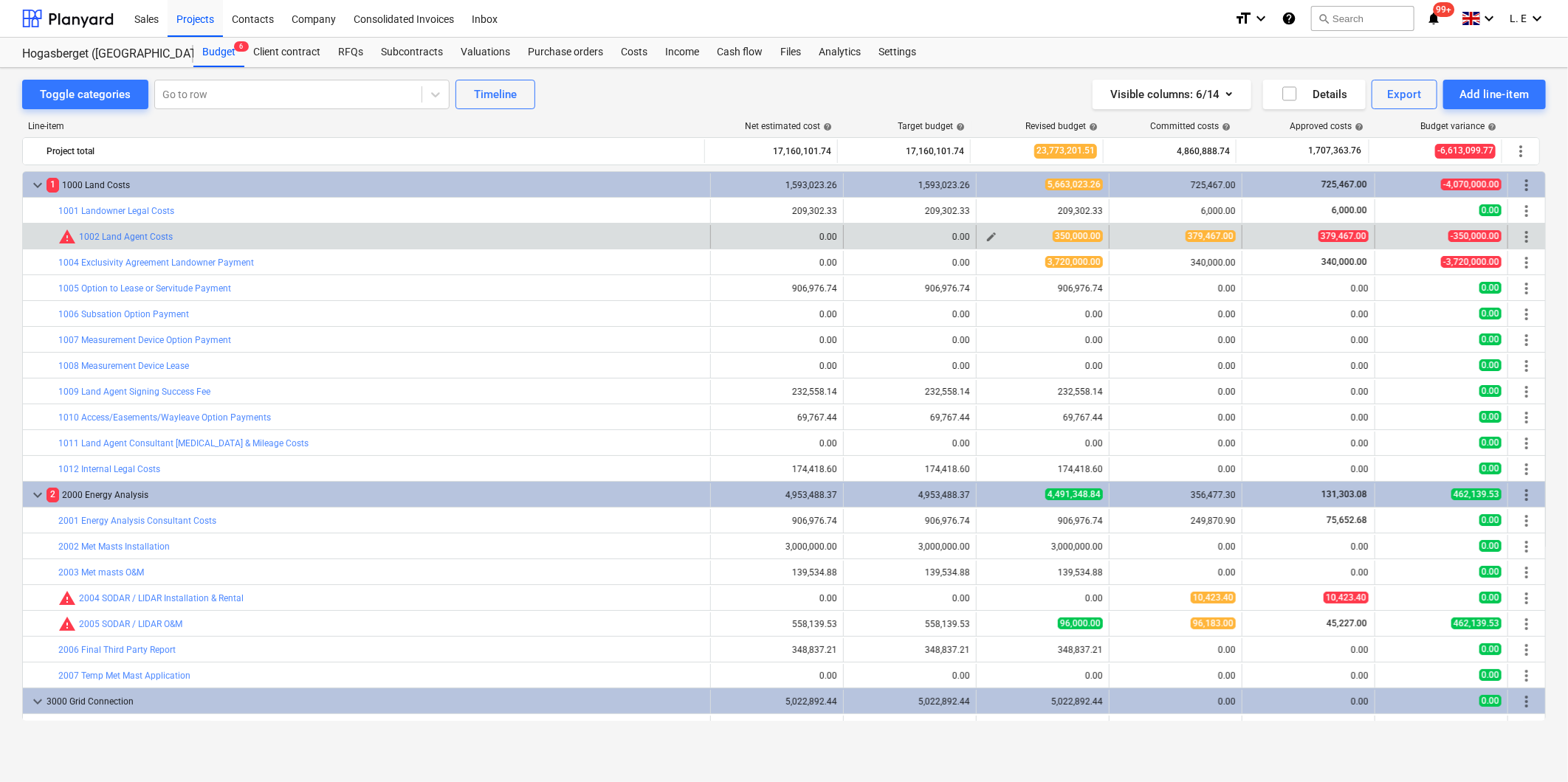
click at [987, 238] on span "edit" at bounding box center [992, 237] width 12 height 12
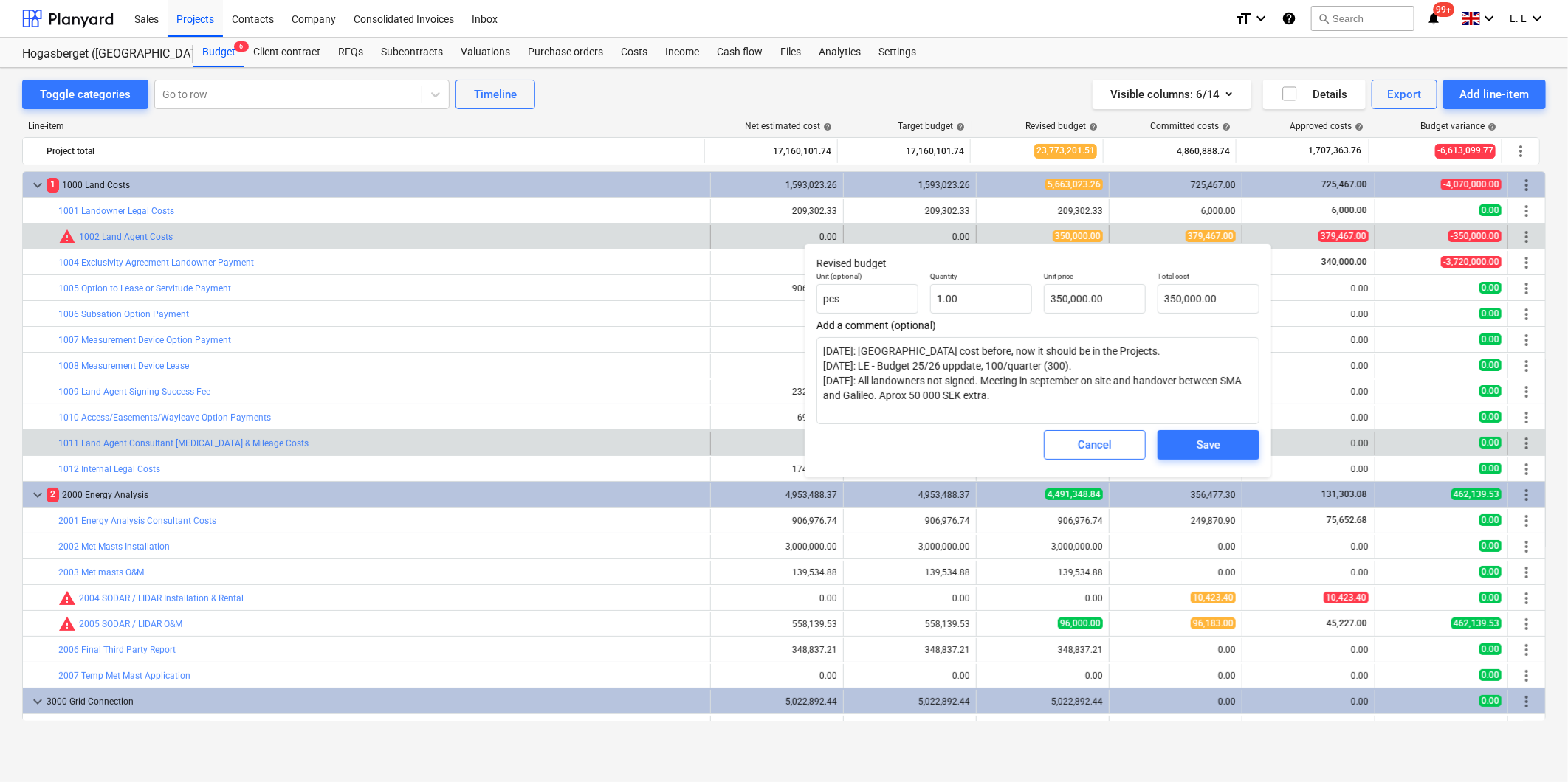
click at [1098, 436] on div "Cancel" at bounding box center [1095, 445] width 34 height 19
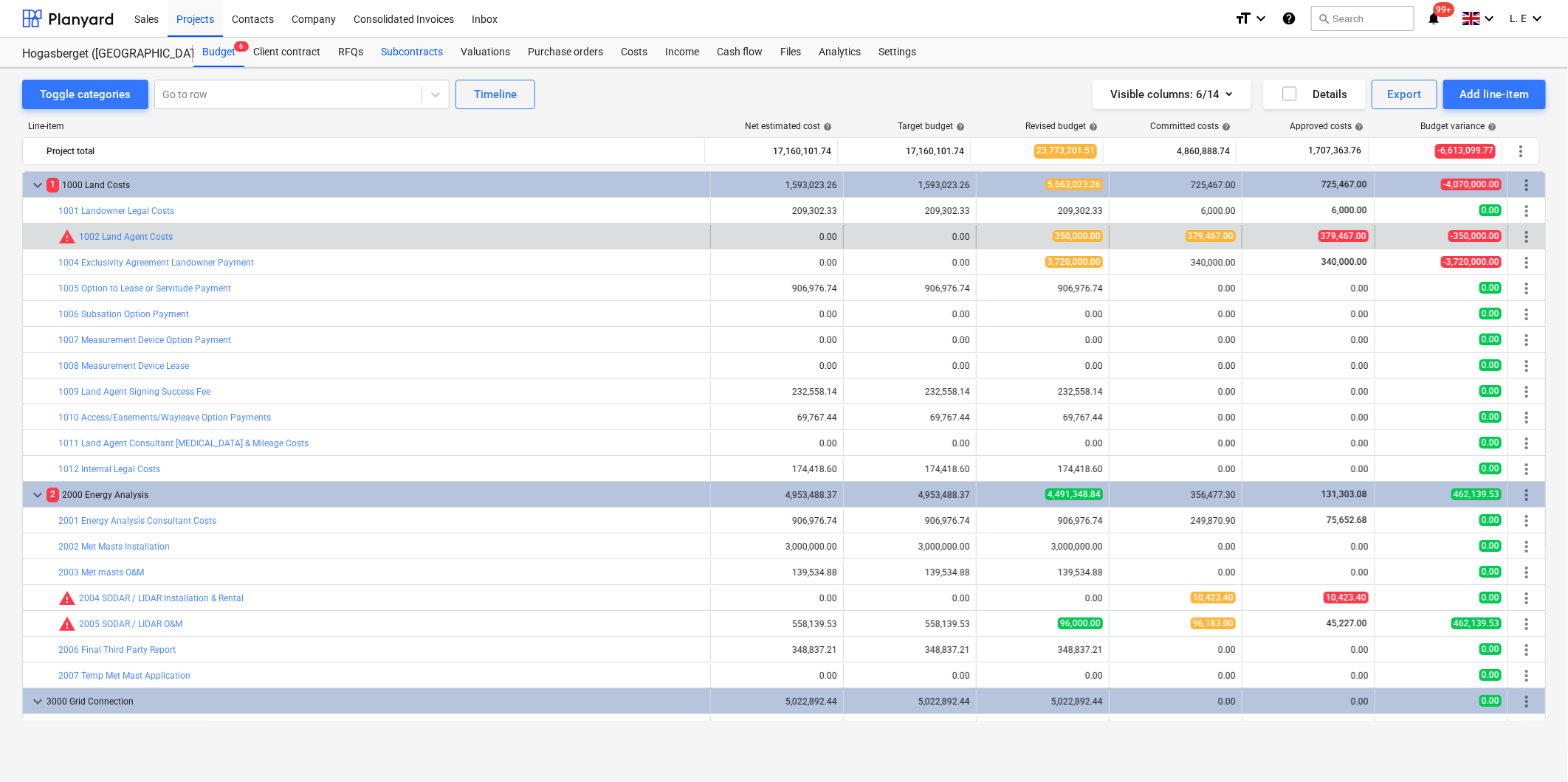
click at [409, 48] on div "Subcontracts" at bounding box center [412, 52] width 80 height 30
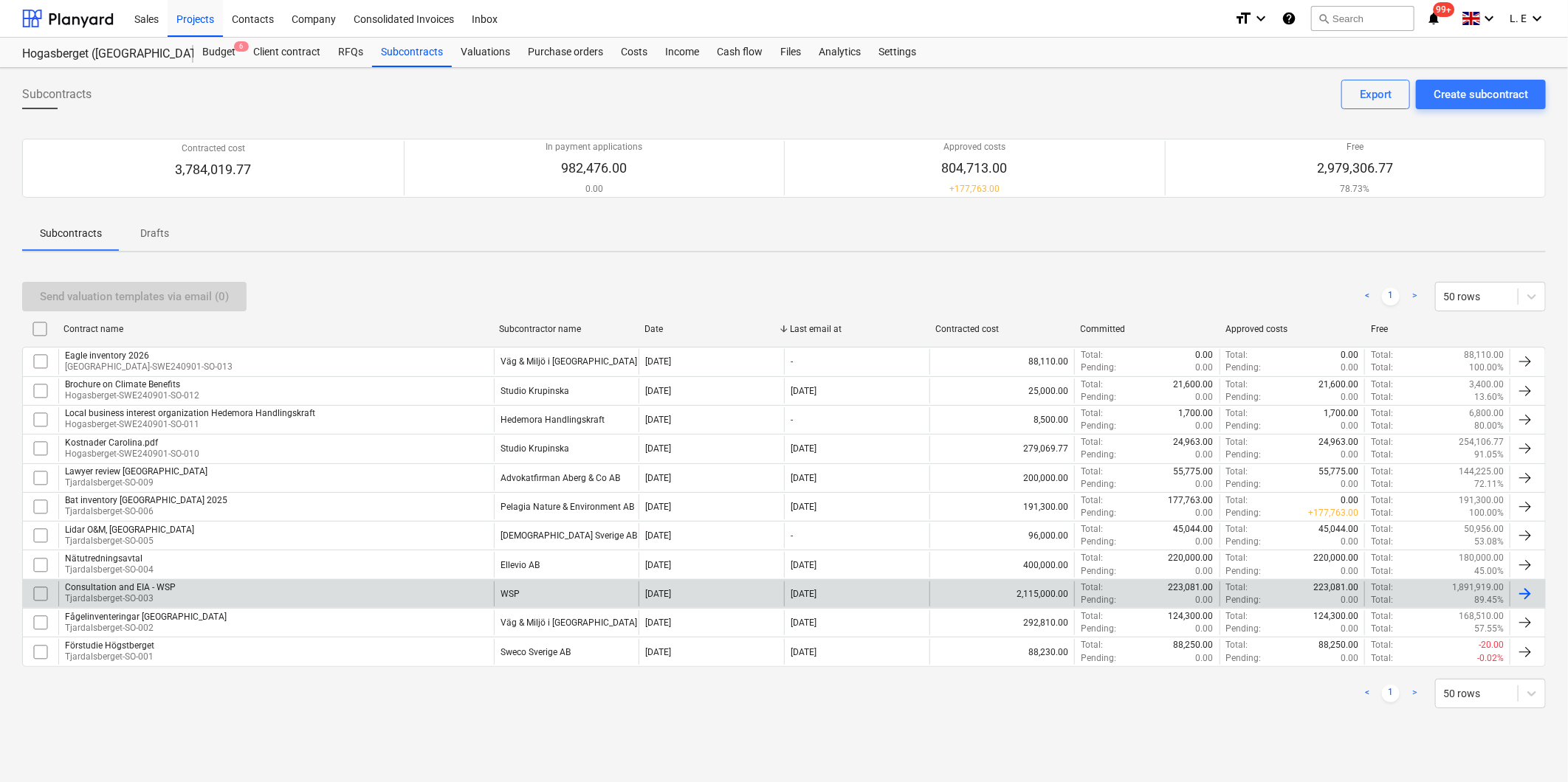
click at [318, 594] on div "Consultation and EIA - WSP [GEOGRAPHIC_DATA]-SO-003" at bounding box center [276, 594] width 436 height 25
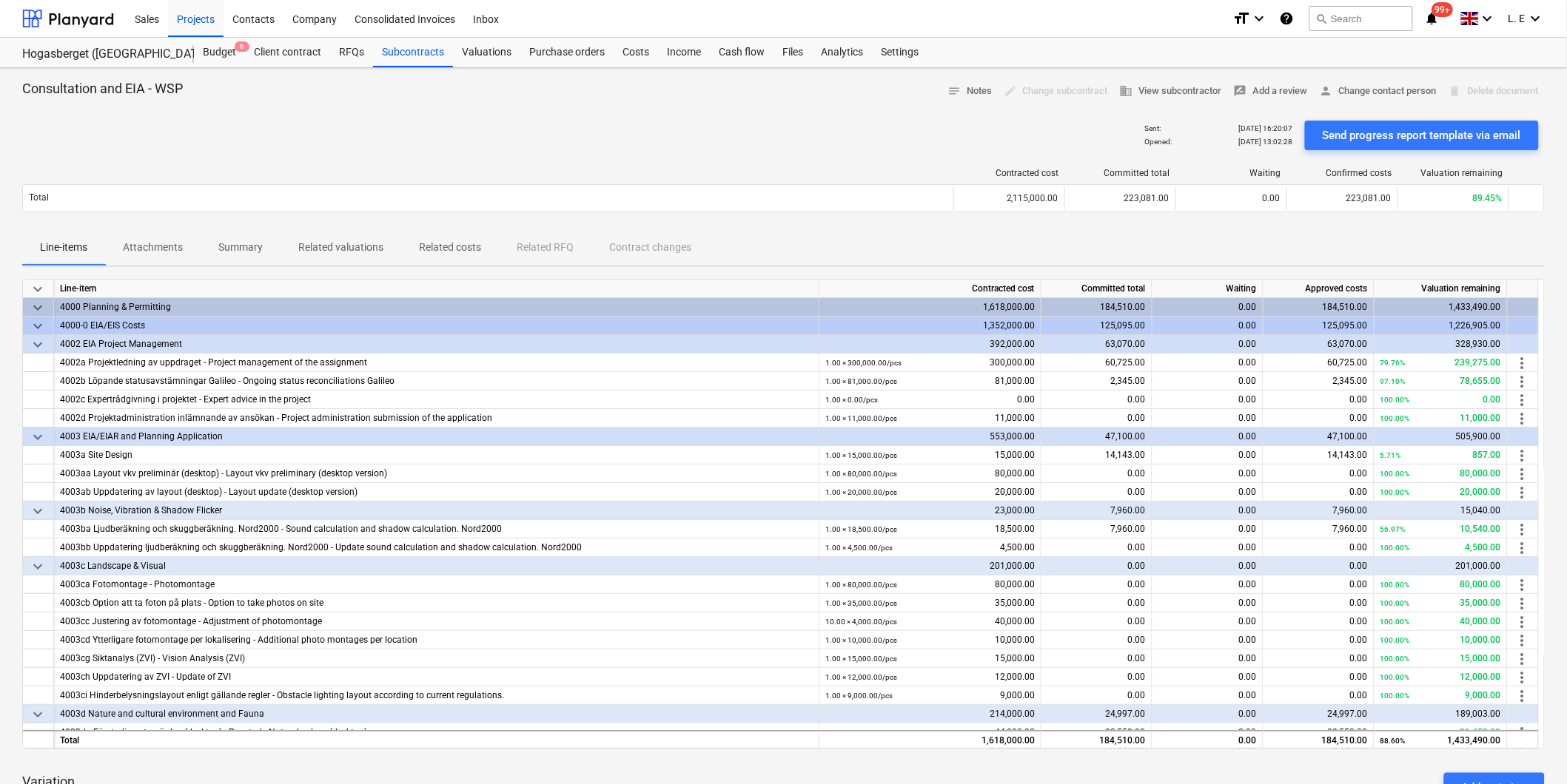
click at [1400, 134] on div "Send progress report template via email" at bounding box center [1422, 135] width 198 height 20
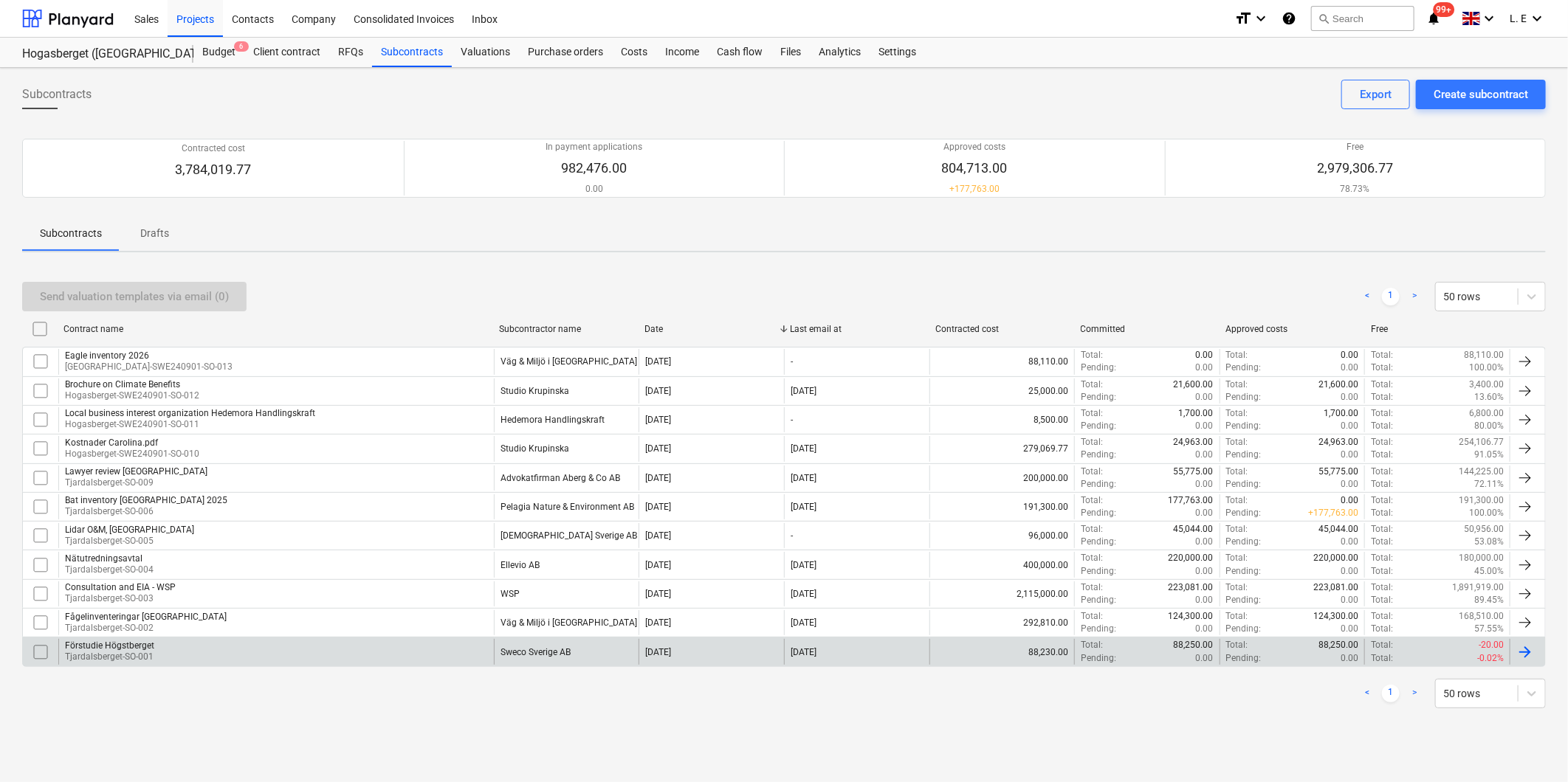
click at [37, 654] on input "checkbox" at bounding box center [41, 652] width 24 height 24
click at [144, 240] on p "Drafts" at bounding box center [155, 234] width 36 height 15
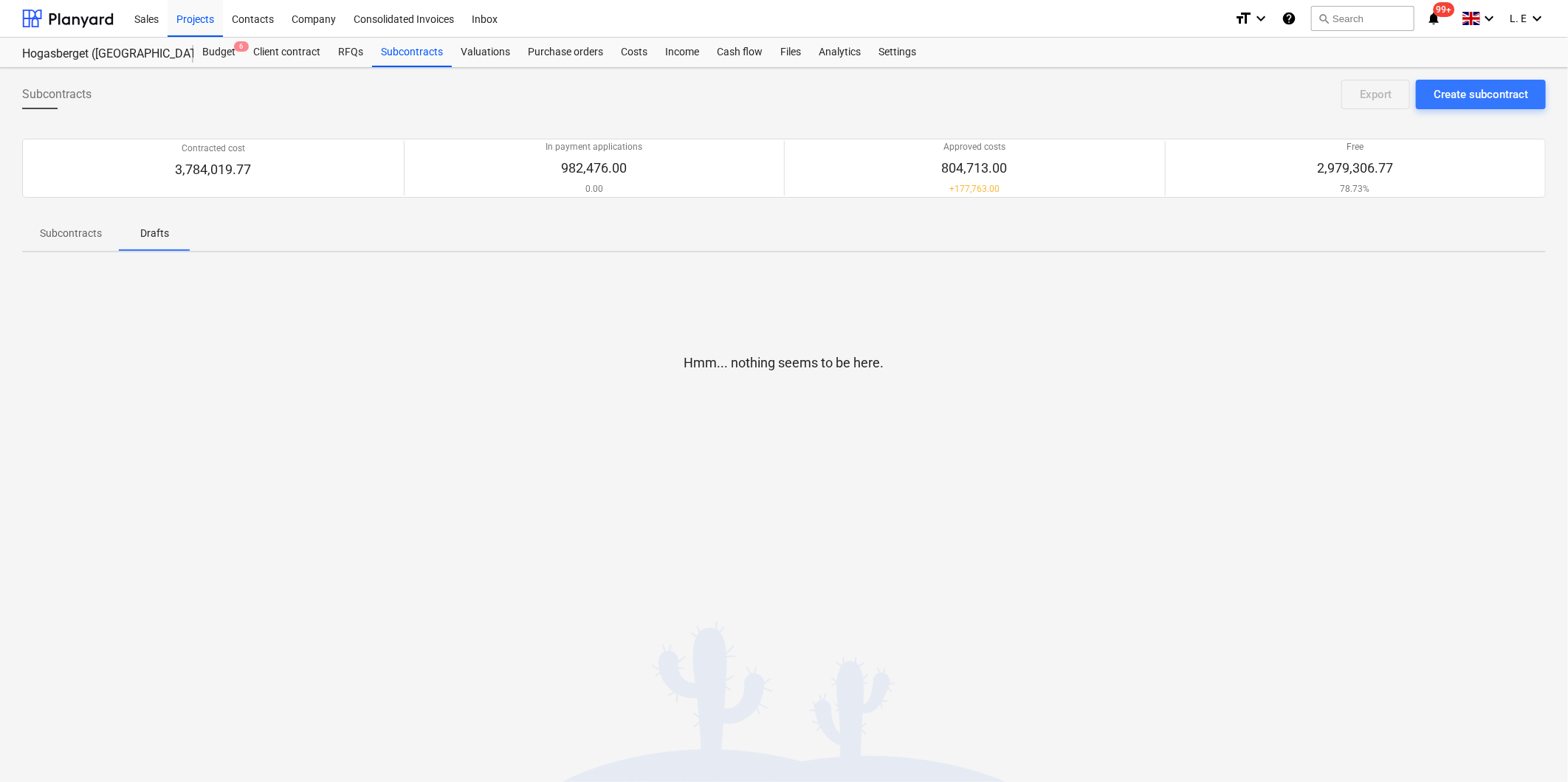
click at [68, 232] on p "Subcontracts" at bounding box center [70, 234] width 62 height 15
